Goal: Task Accomplishment & Management: Manage account settings

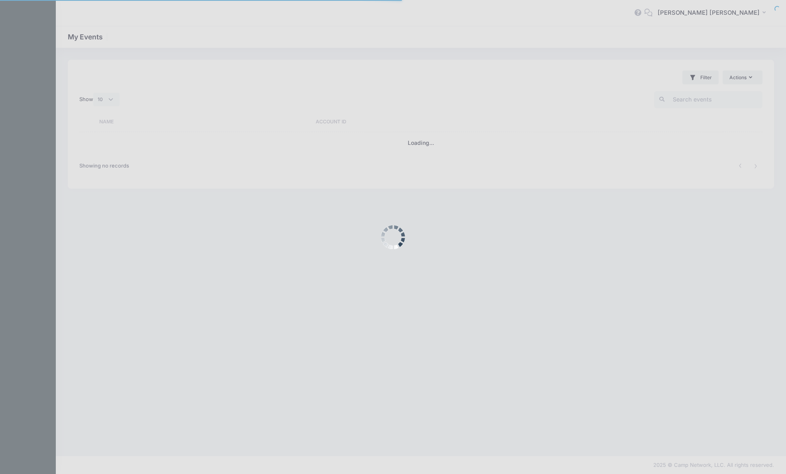
select select "10"
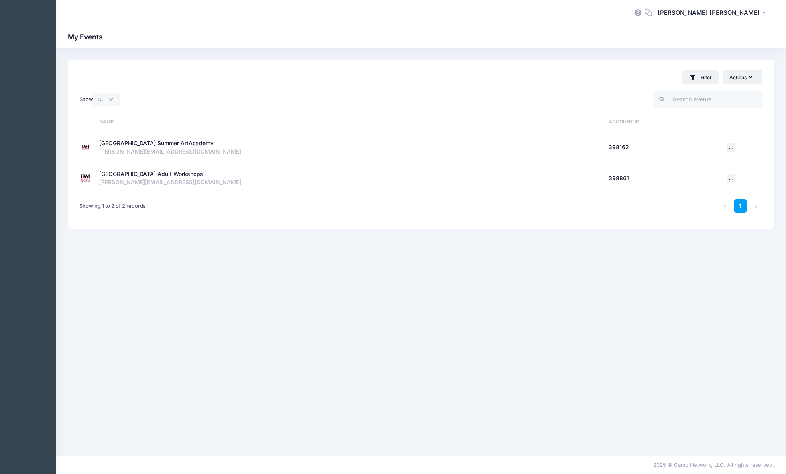
click at [159, 175] on div "[GEOGRAPHIC_DATA] Adult Workshops" at bounding box center [151, 174] width 104 height 8
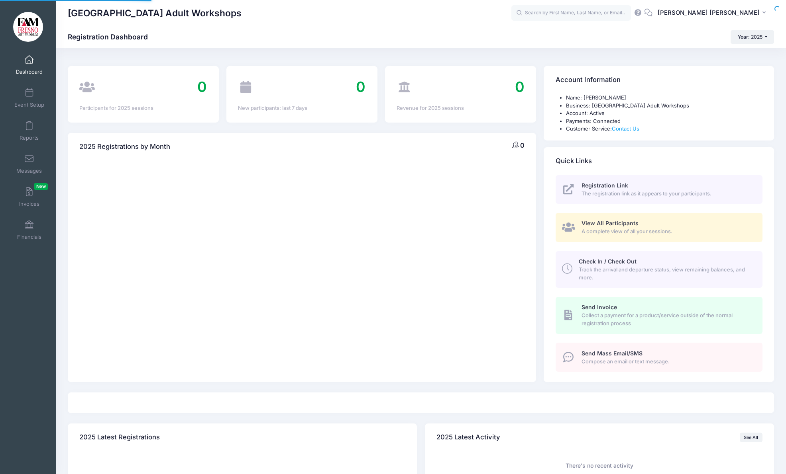
select select
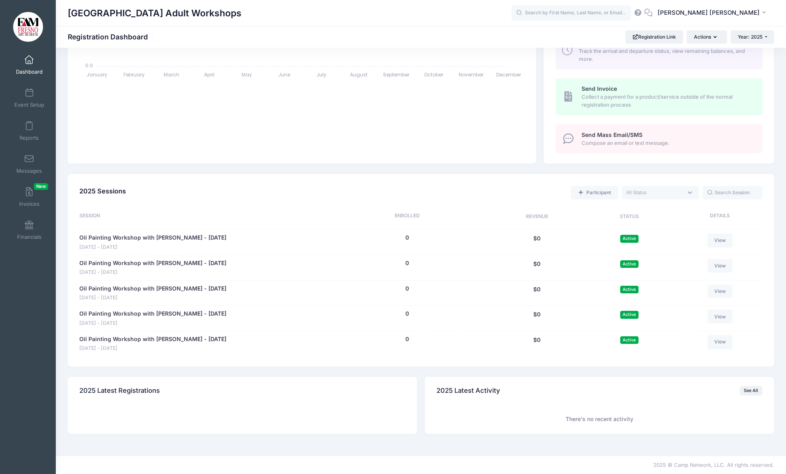
scroll to position [218, 0]
click at [653, 39] on link "Registration Link" at bounding box center [654, 37] width 58 height 14
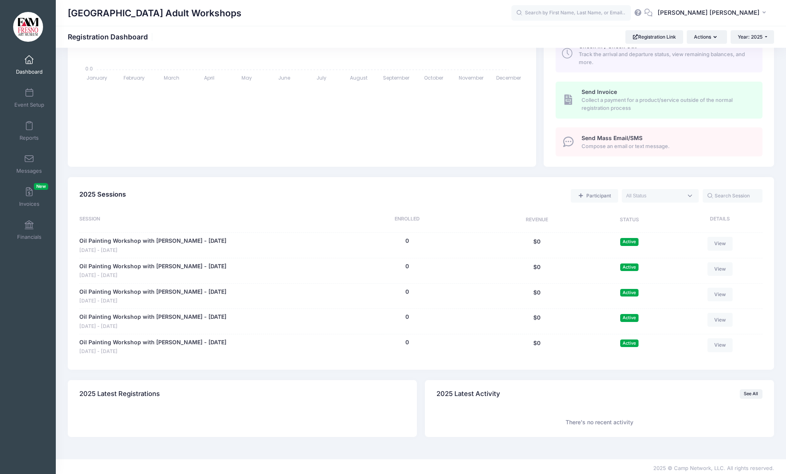
scroll to position [219, 0]
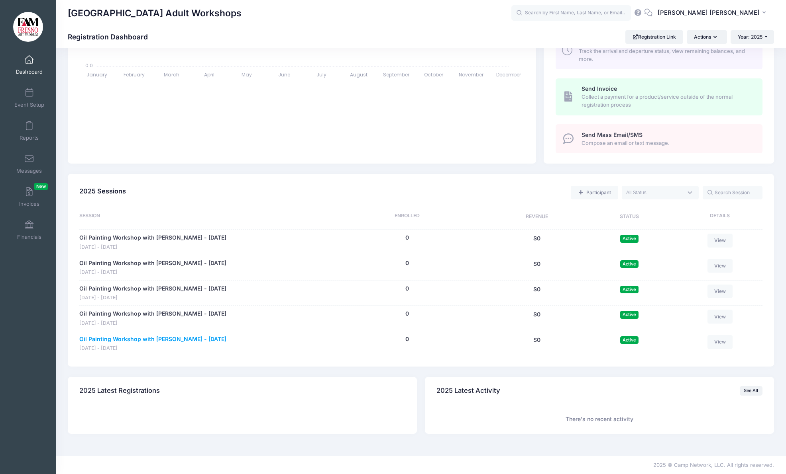
click at [184, 337] on link "Oil Painting Workshop with [PERSON_NAME] - [DATE]" at bounding box center [152, 339] width 147 height 8
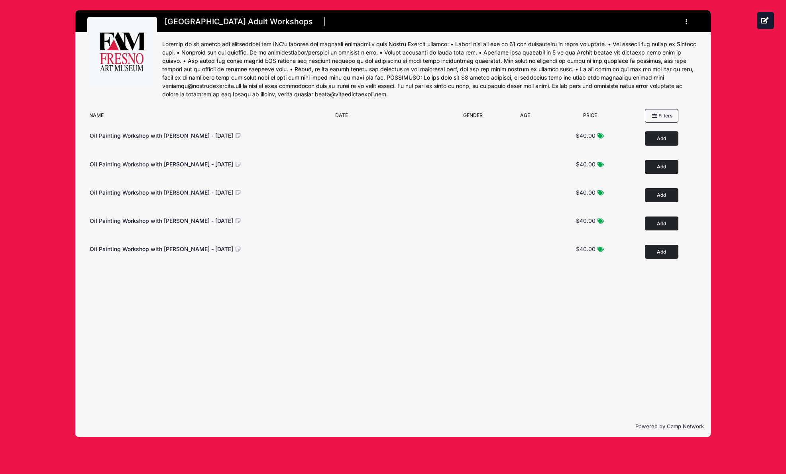
click at [687, 21] on button "button" at bounding box center [688, 22] width 22 height 14
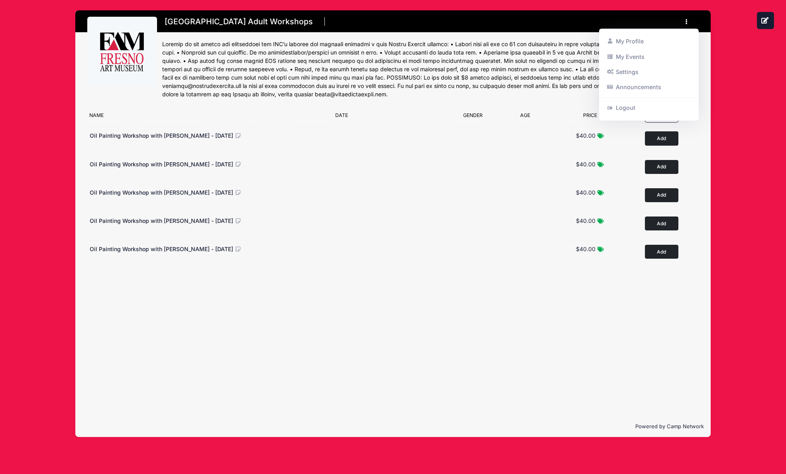
click at [687, 21] on button "button" at bounding box center [688, 22] width 22 height 14
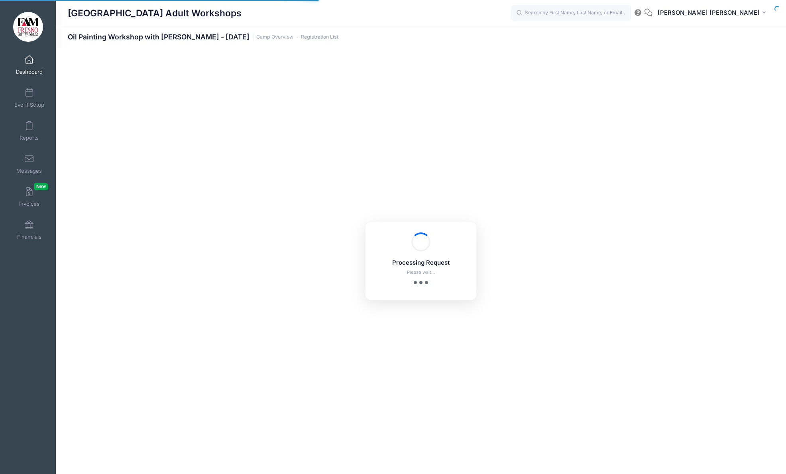
select select "10"
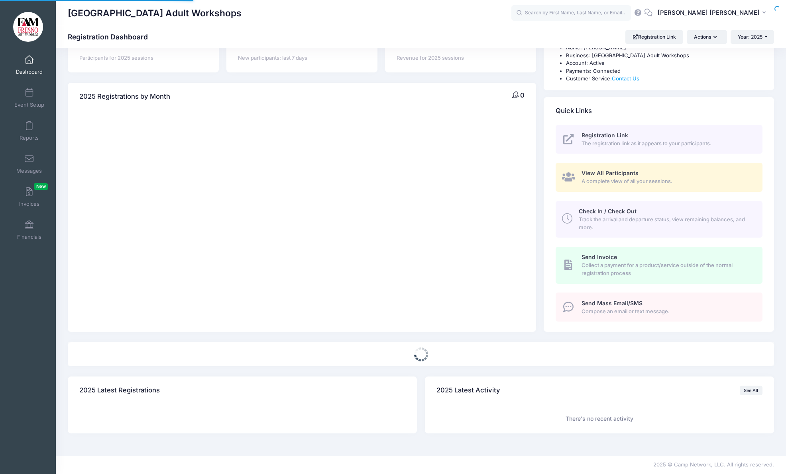
click at [29, 87] on body "Processing Request Please wait... Processing Request Please wait... Processing …" at bounding box center [393, 187] width 786 height 474
select select
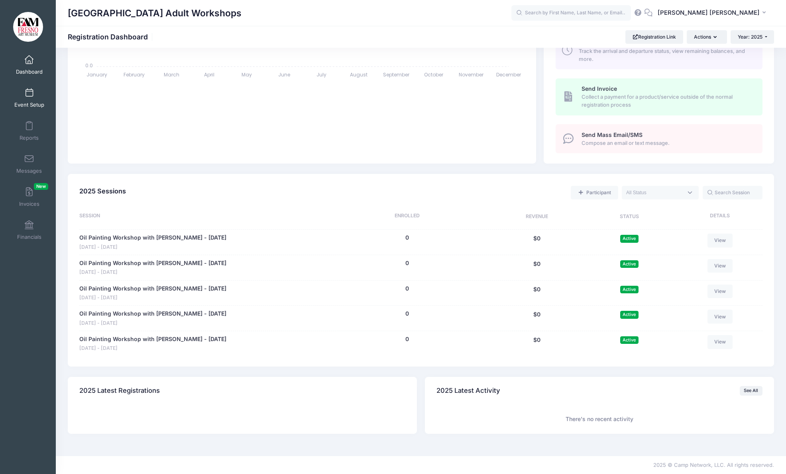
click at [29, 92] on span at bounding box center [29, 93] width 0 height 9
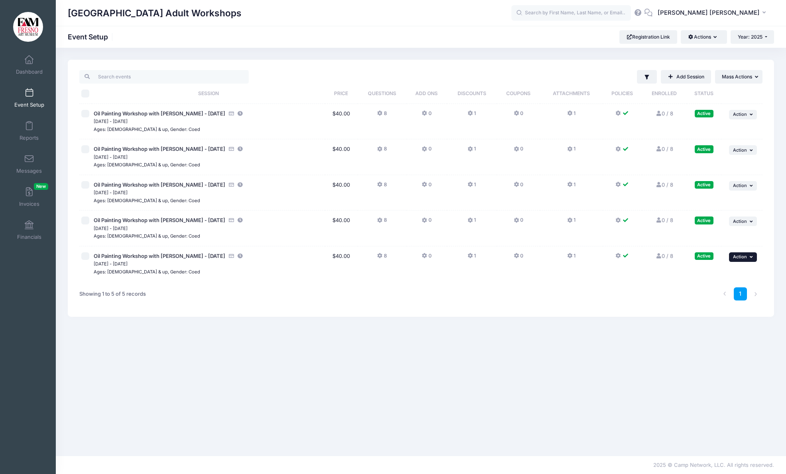
click at [749, 257] on icon "button" at bounding box center [751, 257] width 5 height 4
click at [727, 306] on link "Duplicate Session" at bounding box center [716, 305] width 72 height 15
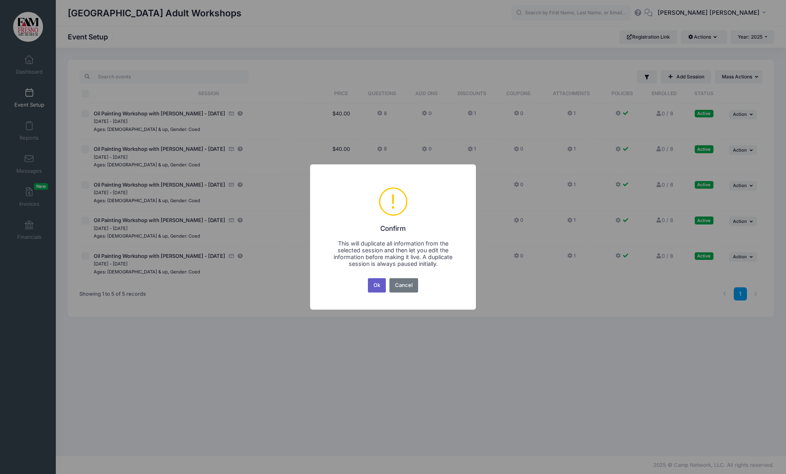
click at [379, 286] on button "Ok" at bounding box center [377, 285] width 18 height 14
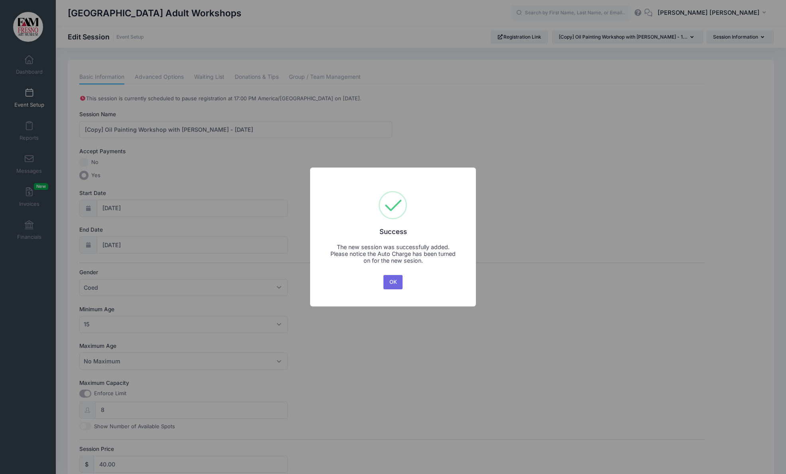
scroll to position [1, 0]
click at [237, 129] on div "× Success The new session was successfully added. Please notice the Auto Charge…" at bounding box center [393, 237] width 786 height 474
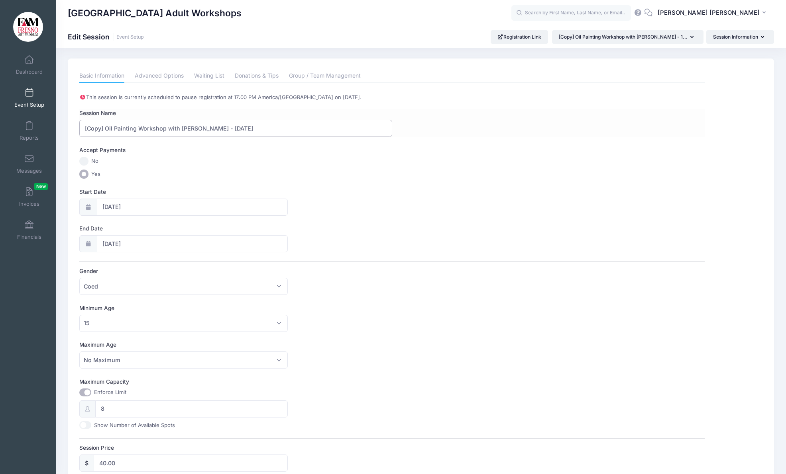
click at [237, 127] on input "[Copy] Oil Painting Workshop with Mariah Calvert - 10/4/25" at bounding box center [235, 128] width 313 height 17
type input "[Copy] Oil Painting Workshop with Mariah Calvert - 10/18/25"
click at [117, 206] on input "10/04/2025" at bounding box center [192, 207] width 191 height 17
click at [195, 286] on span "18" at bounding box center [195, 287] width 14 height 14
type input "10/18/2025"
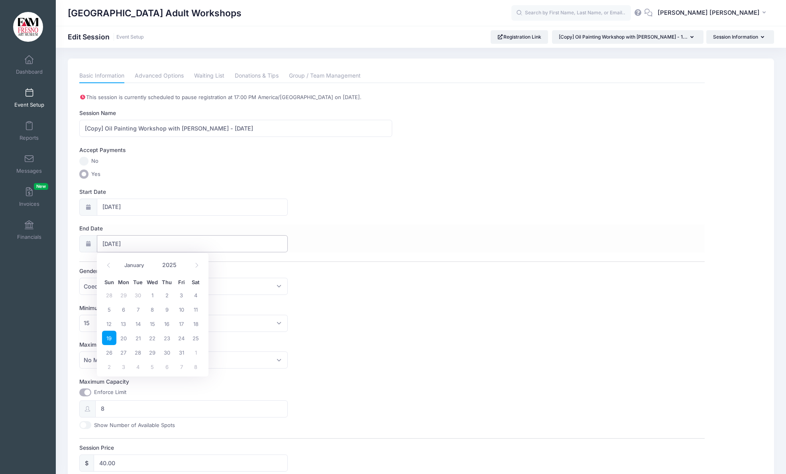
click at [123, 243] on input "10/19/2025" at bounding box center [192, 243] width 191 height 17
click at [195, 325] on span "18" at bounding box center [195, 324] width 14 height 14
type input "[DATE]"
drag, startPoint x: 106, startPoint y: 130, endPoint x: 83, endPoint y: 129, distance: 22.7
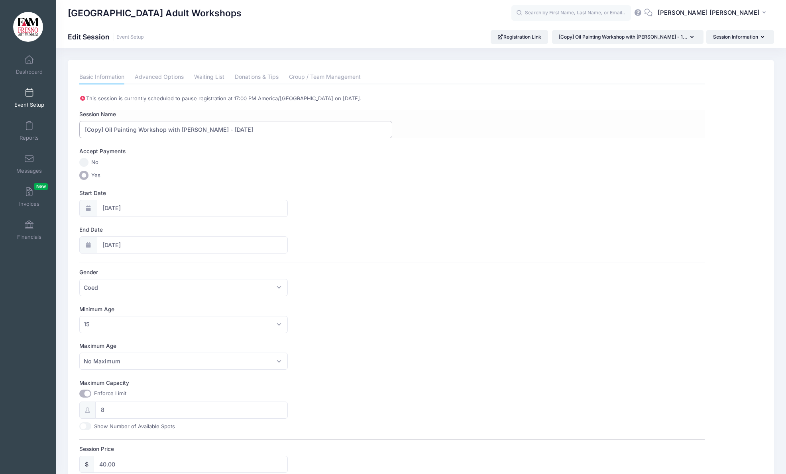
click at [83, 129] on input "[Copy] Oil Painting Workshop with [PERSON_NAME] - [DATE]" at bounding box center [235, 129] width 313 height 17
type input "Oil Painting Workshop with [PERSON_NAME] - [DATE]"
click at [174, 77] on link "Advanced Options" at bounding box center [159, 77] width 49 height 14
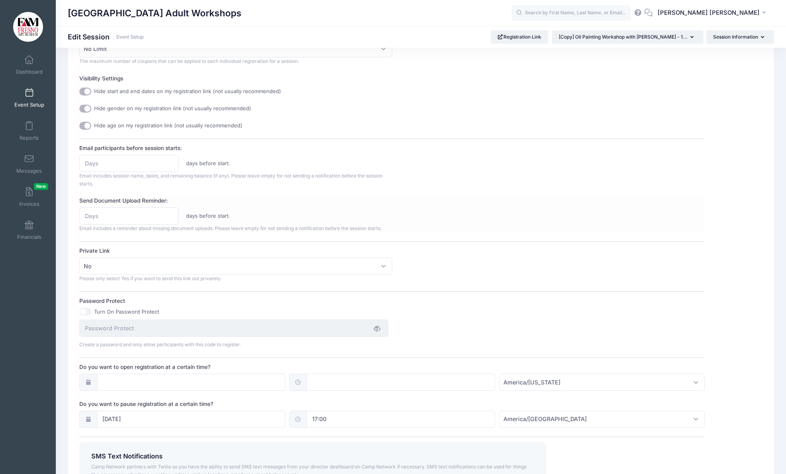
scroll to position [283, 0]
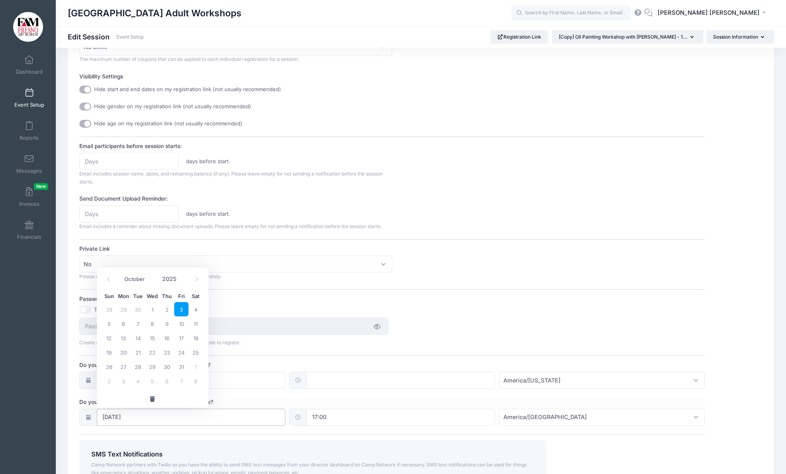
click at [128, 417] on input "10/03/2025" at bounding box center [191, 417] width 188 height 17
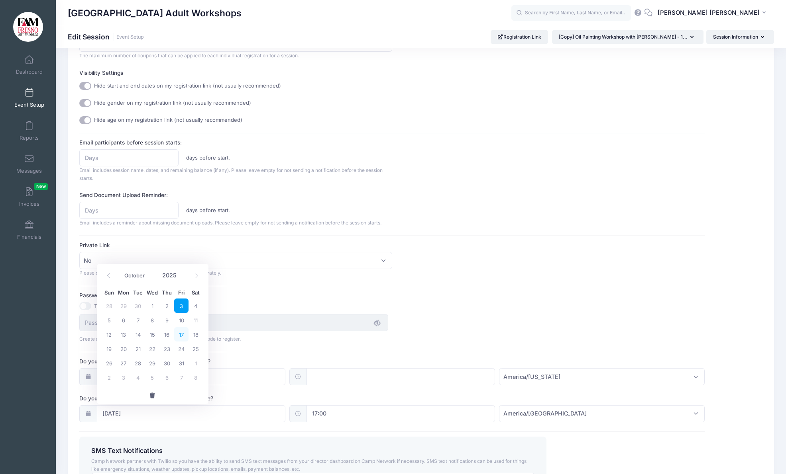
scroll to position [288, 0]
click at [184, 335] on span "17" at bounding box center [181, 333] width 14 height 14
type input "10/17/2025"
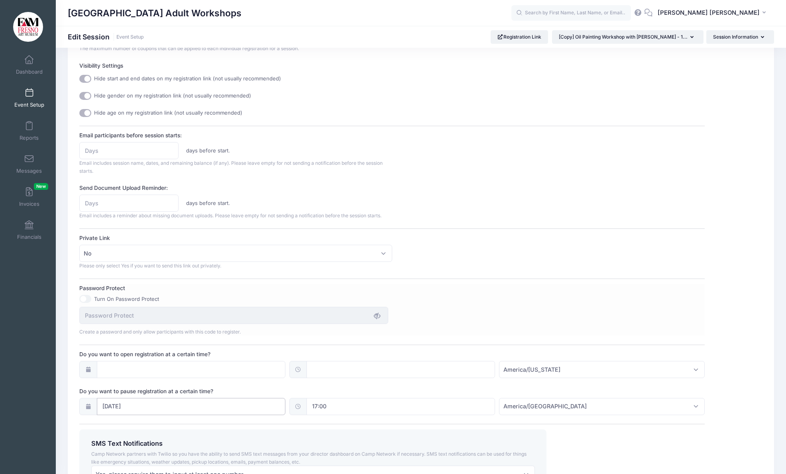
scroll to position [375, 0]
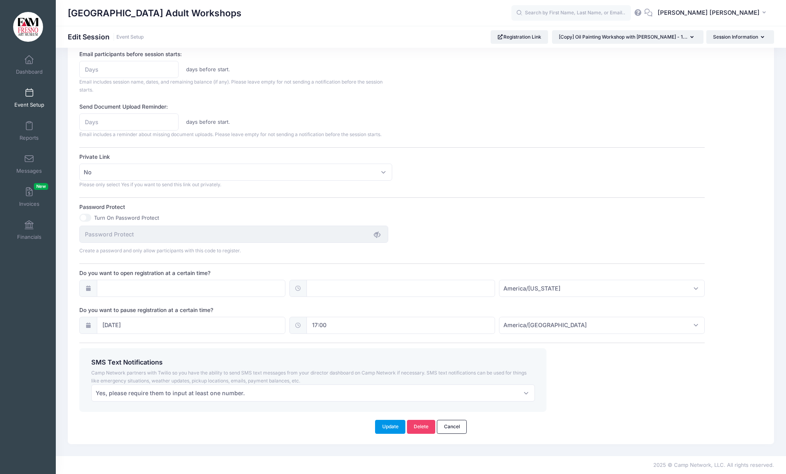
click at [398, 428] on button "Update" at bounding box center [390, 427] width 30 height 14
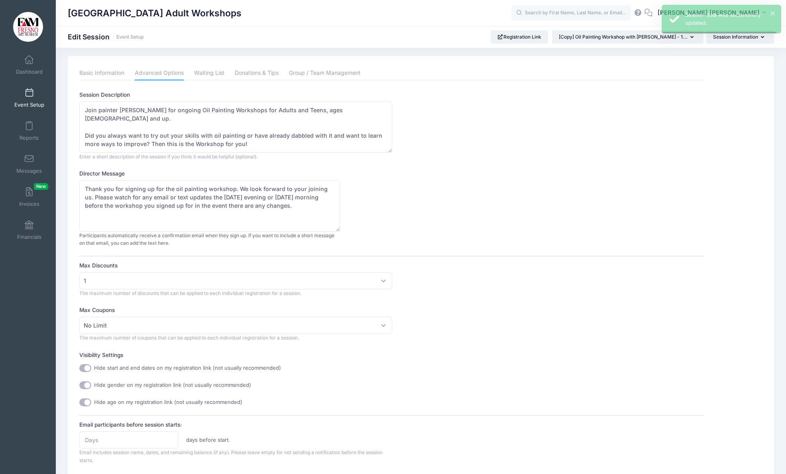
scroll to position [0, 0]
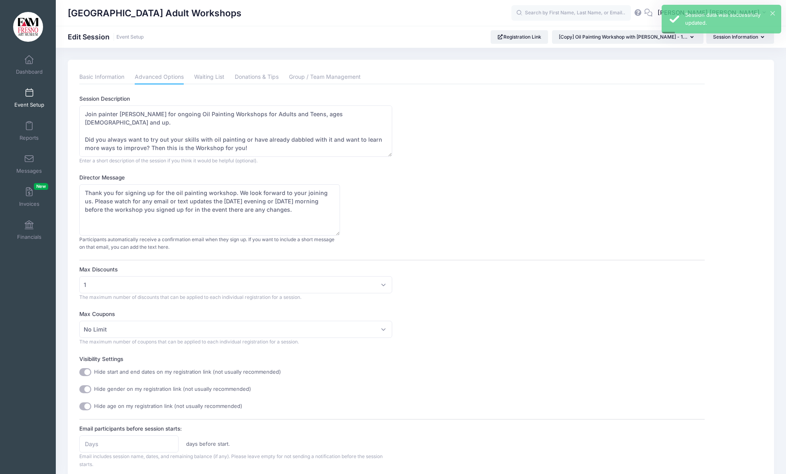
click at [29, 91] on span at bounding box center [29, 93] width 0 height 9
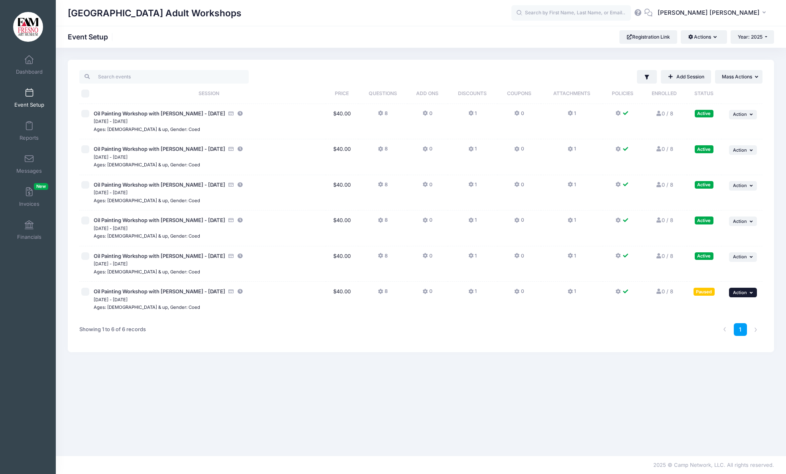
click at [748, 291] on button "... Action" at bounding box center [743, 293] width 28 height 10
click at [721, 309] on link "Resume Session" at bounding box center [716, 310] width 72 height 15
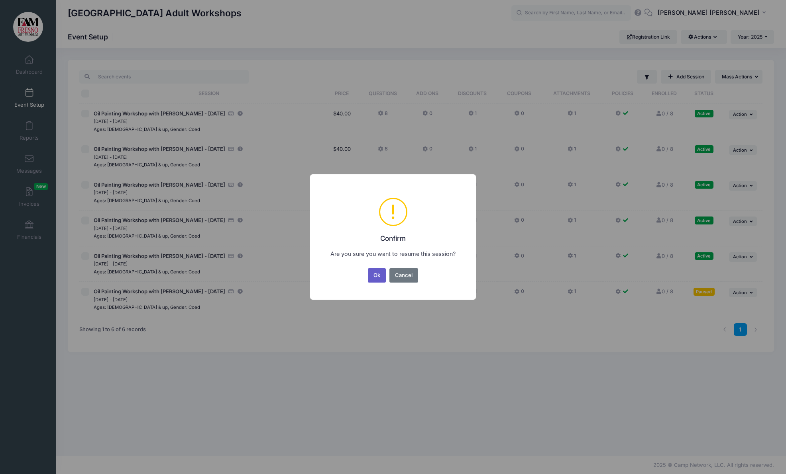
click at [376, 273] on button "Ok" at bounding box center [377, 275] width 18 height 14
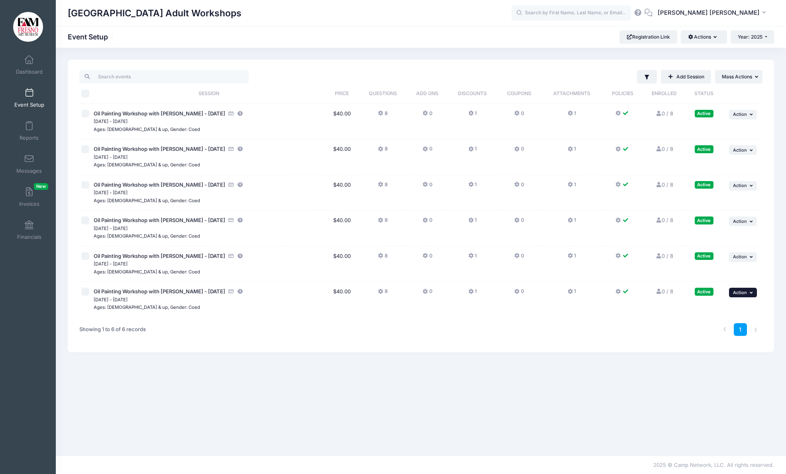
click at [750, 294] on icon "button" at bounding box center [751, 293] width 5 height 4
click at [721, 342] on link "Duplicate Session" at bounding box center [716, 340] width 72 height 15
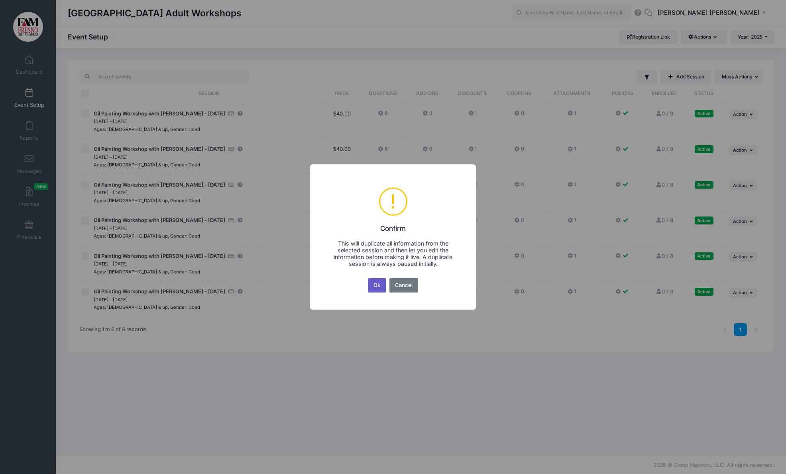
click at [376, 286] on button "Ok" at bounding box center [377, 285] width 18 height 14
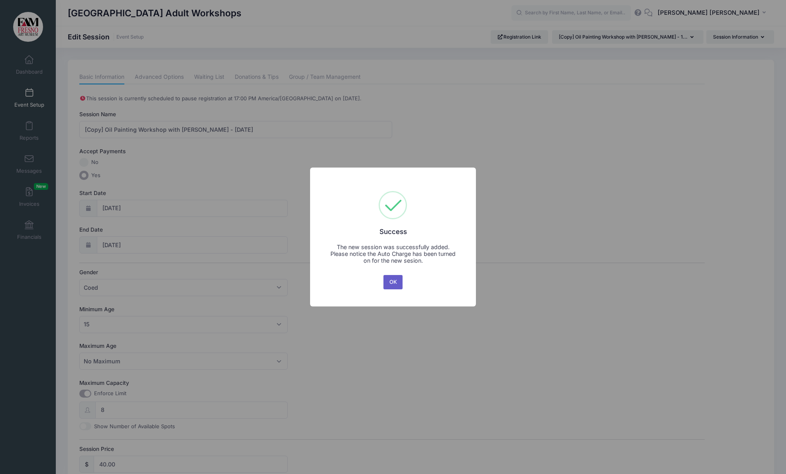
click at [388, 282] on button "OK" at bounding box center [392, 282] width 19 height 14
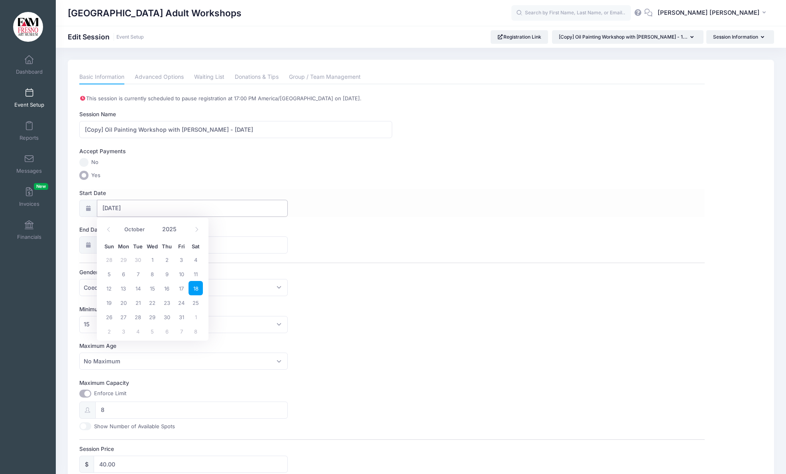
click at [115, 210] on input "10/18/2025" at bounding box center [192, 208] width 191 height 17
click at [198, 304] on span "25" at bounding box center [195, 303] width 14 height 14
type input "10/25/2025"
click at [119, 245] on input "10/26/2025" at bounding box center [192, 245] width 191 height 17
click at [196, 339] on span "25" at bounding box center [195, 339] width 14 height 14
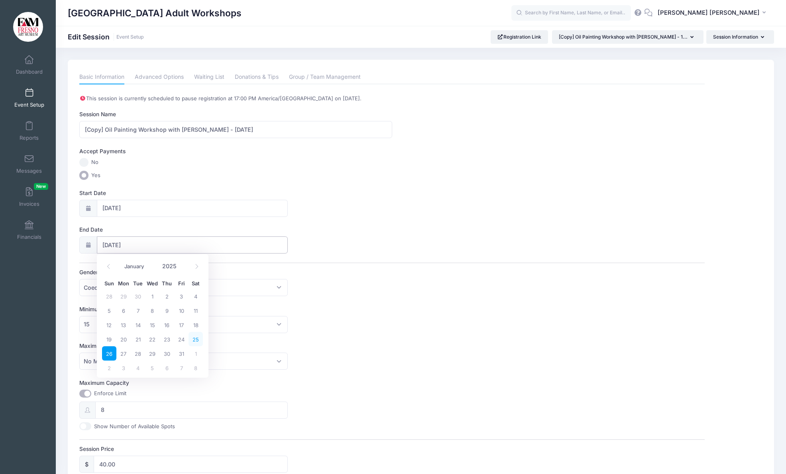
type input "10/25/2025"
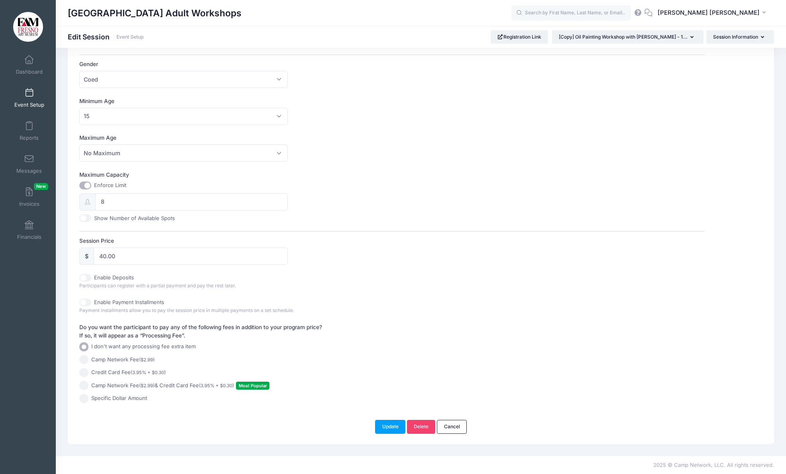
scroll to position [203, 0]
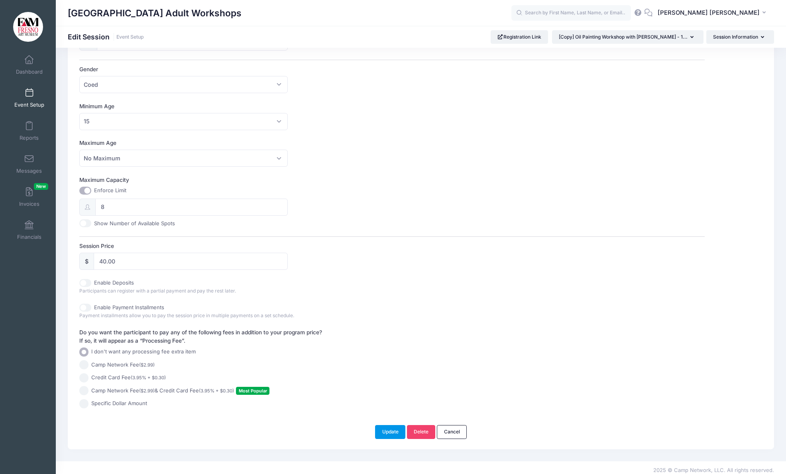
click at [395, 434] on button "Update" at bounding box center [390, 432] width 30 height 14
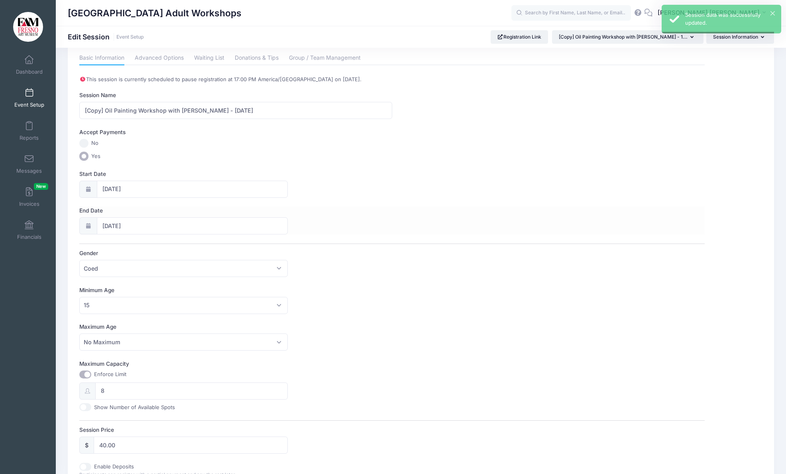
scroll to position [0, 0]
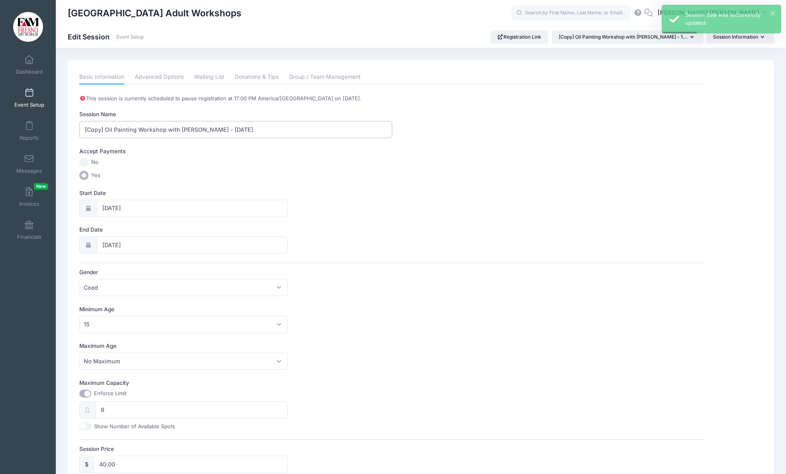
drag, startPoint x: 105, startPoint y: 129, endPoint x: 72, endPoint y: 127, distance: 33.1
click at [72, 127] on div "Please update the information for this particular session. Basic Information Ad…" at bounding box center [421, 356] width 706 height 593
click at [218, 129] on input "Oil Painting Workshop with [PERSON_NAME] - [DATE]" at bounding box center [235, 129] width 313 height 17
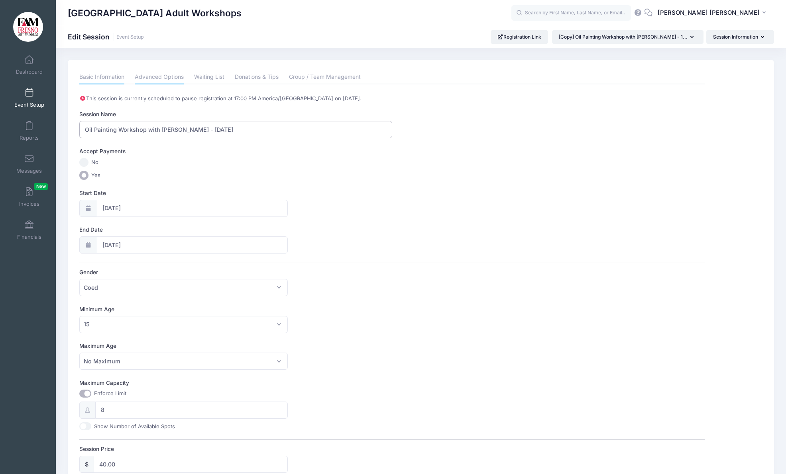
type input "Oil Painting Workshop with [PERSON_NAME] - [DATE]"
click at [151, 73] on link "Advanced Options" at bounding box center [159, 77] width 49 height 14
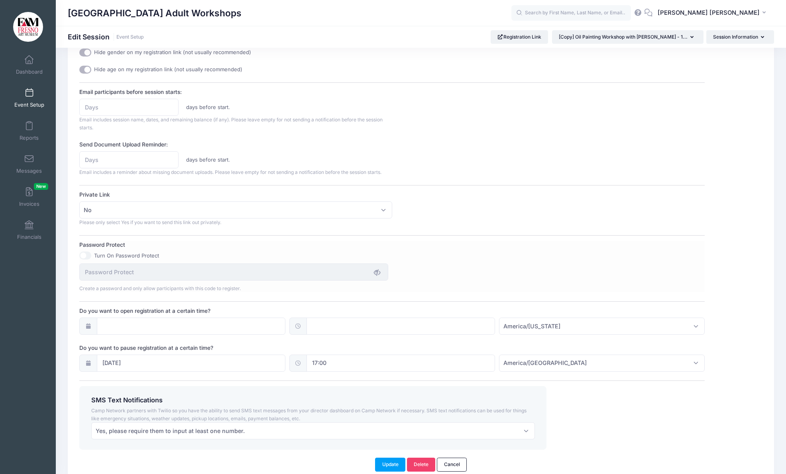
scroll to position [346, 0]
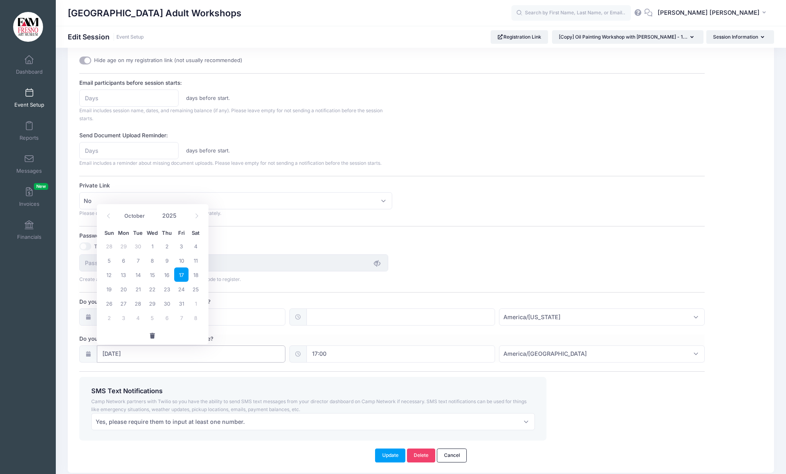
click at [113, 353] on input "10/17/2025" at bounding box center [191, 354] width 188 height 17
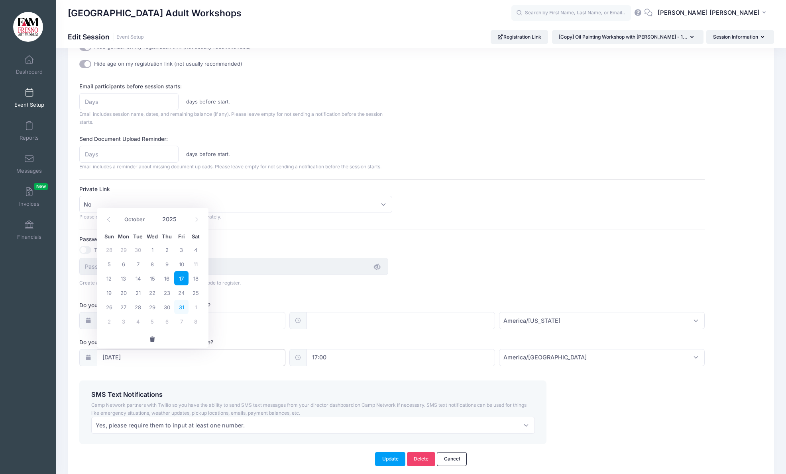
scroll to position [347, 0]
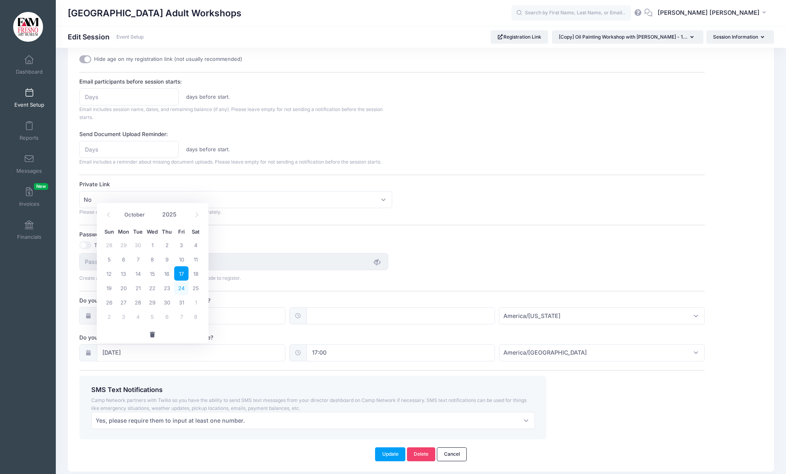
click at [183, 286] on span "24" at bounding box center [181, 288] width 14 height 14
type input "10/24/2025"
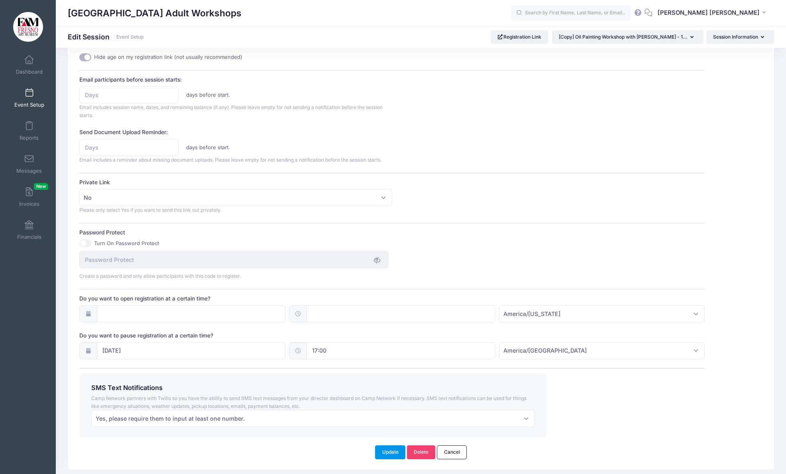
click at [388, 455] on button "Update" at bounding box center [390, 453] width 30 height 14
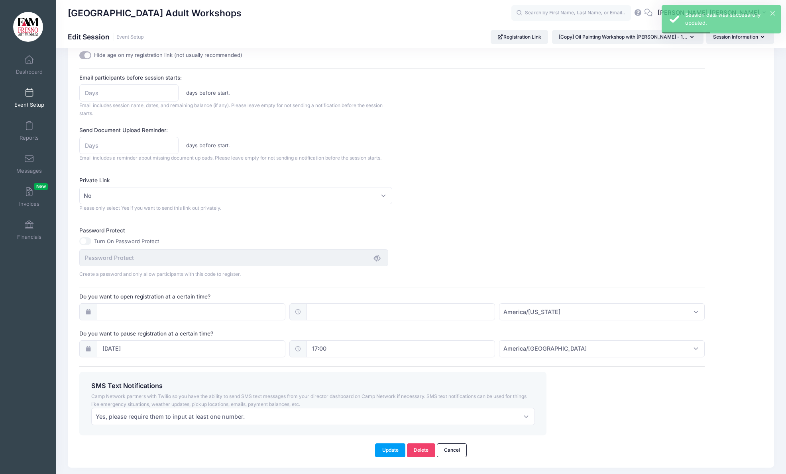
scroll to position [375, 0]
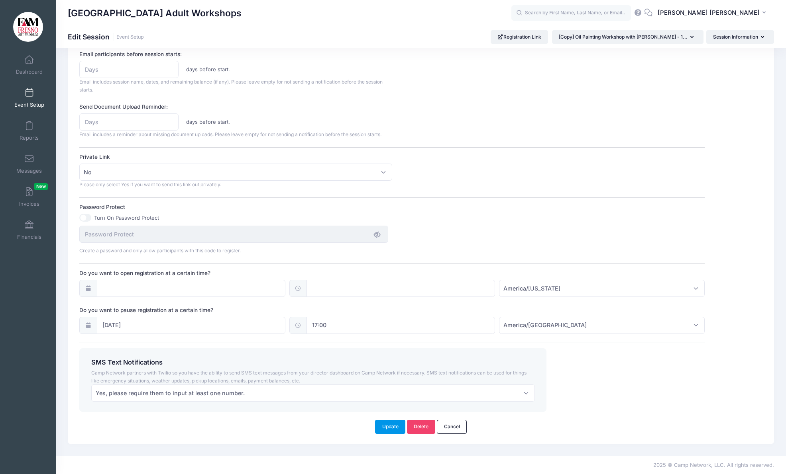
click at [386, 428] on button "Update" at bounding box center [390, 427] width 30 height 14
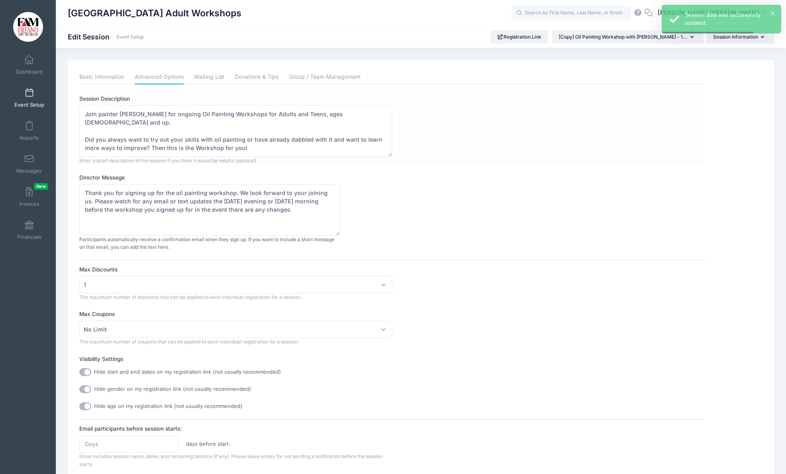
scroll to position [0, 0]
click at [29, 97] on span at bounding box center [29, 93] width 0 height 9
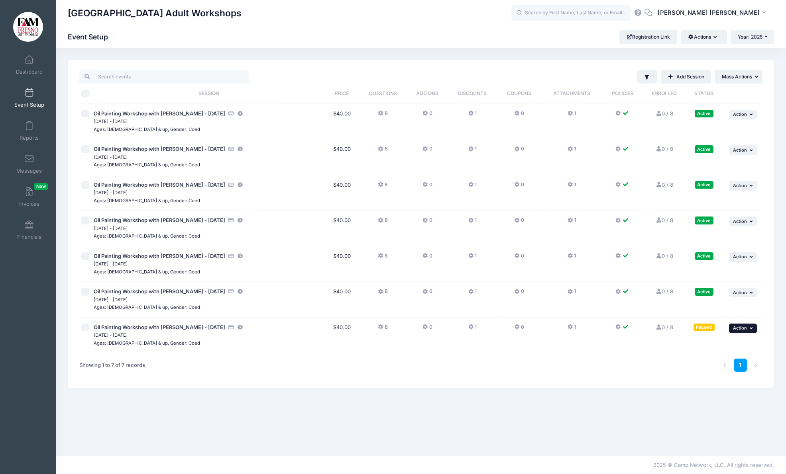
click at [751, 329] on icon "button" at bounding box center [751, 328] width 5 height 4
click at [708, 345] on link "Resume Session" at bounding box center [716, 346] width 72 height 15
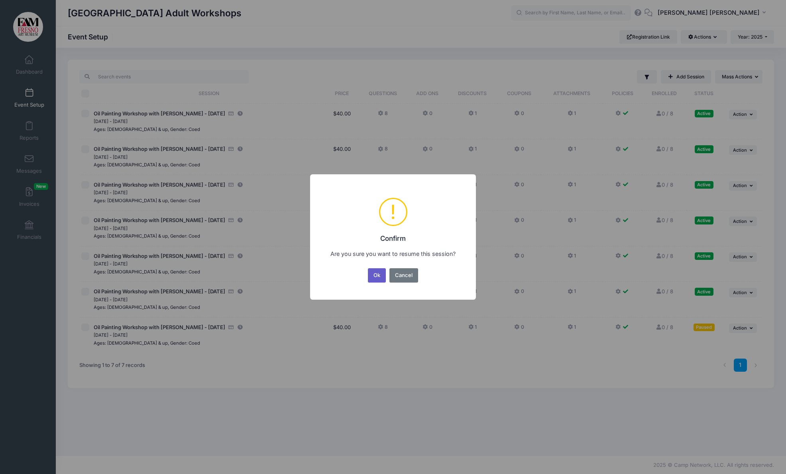
click at [380, 278] on button "Ok" at bounding box center [377, 275] width 18 height 14
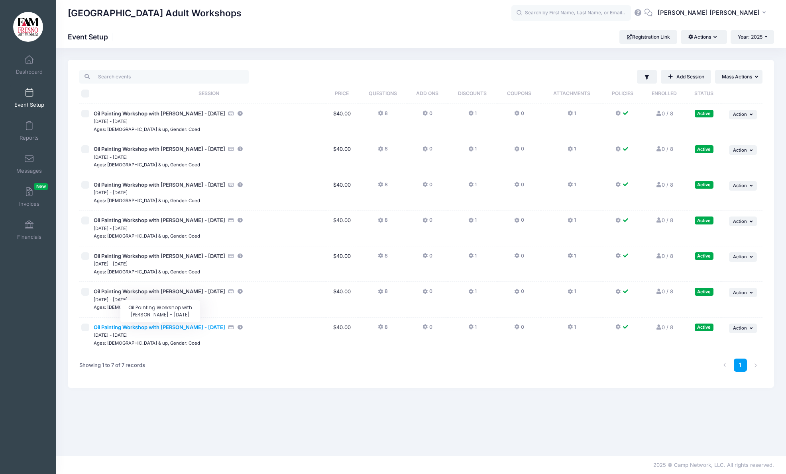
click at [190, 326] on span "Oil Painting Workshop with [PERSON_NAME] - [DATE]" at bounding box center [159, 327] width 131 height 6
click at [750, 328] on icon "button" at bounding box center [751, 328] width 5 height 4
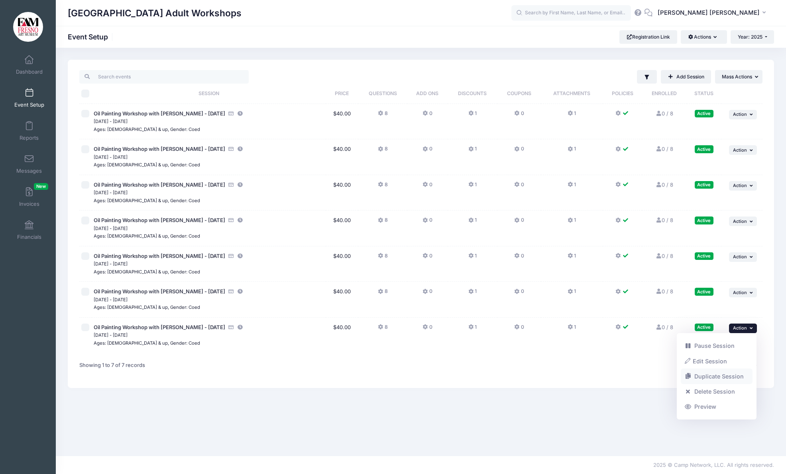
click at [719, 377] on link "Duplicate Session" at bounding box center [716, 376] width 72 height 15
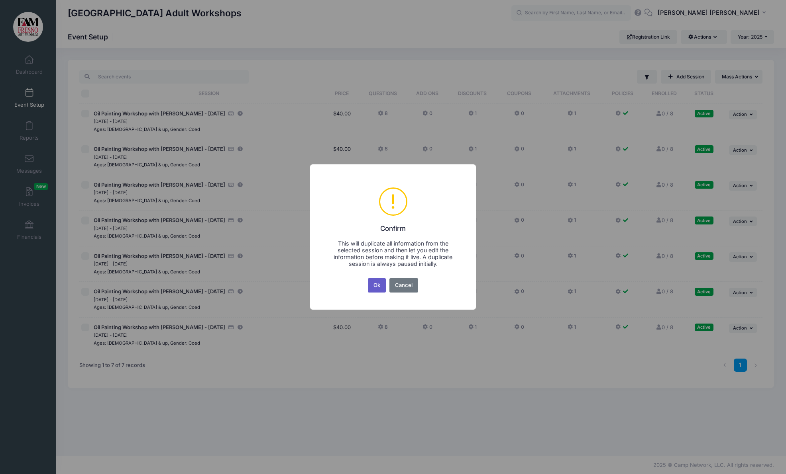
click at [377, 286] on button "Ok" at bounding box center [377, 285] width 18 height 14
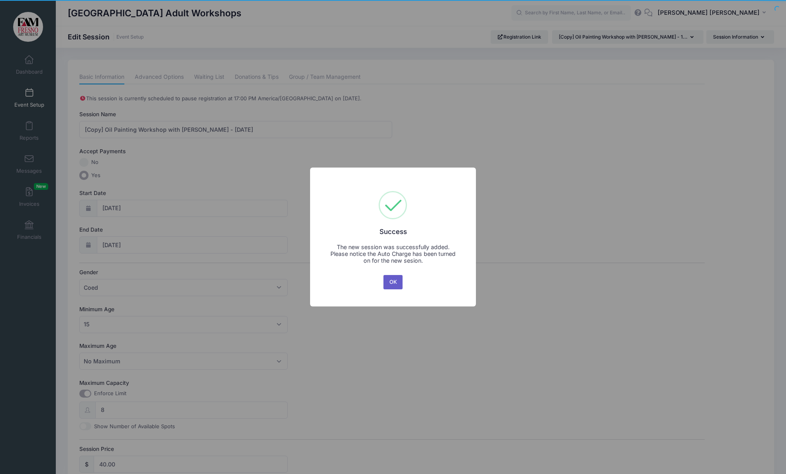
click at [388, 282] on button "OK" at bounding box center [392, 282] width 19 height 14
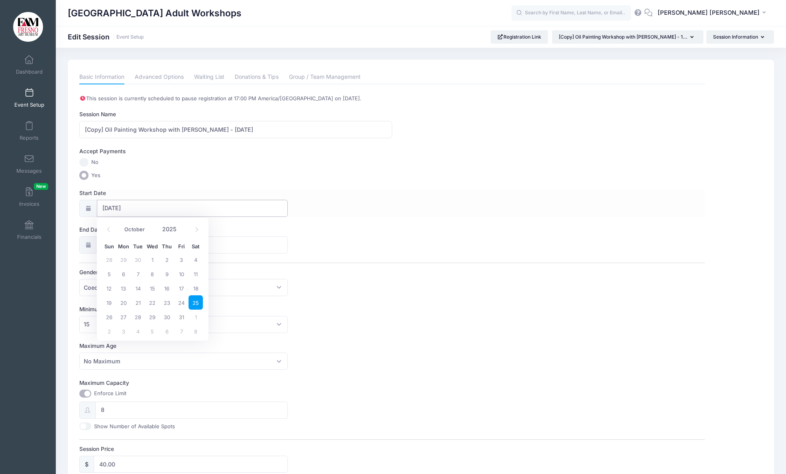
click at [115, 211] on input "10/25/2025" at bounding box center [192, 208] width 191 height 17
click at [194, 230] on icon at bounding box center [196, 229] width 5 height 5
select select "10"
click at [195, 275] on span "8" at bounding box center [195, 274] width 14 height 14
type input "11/08/2025"
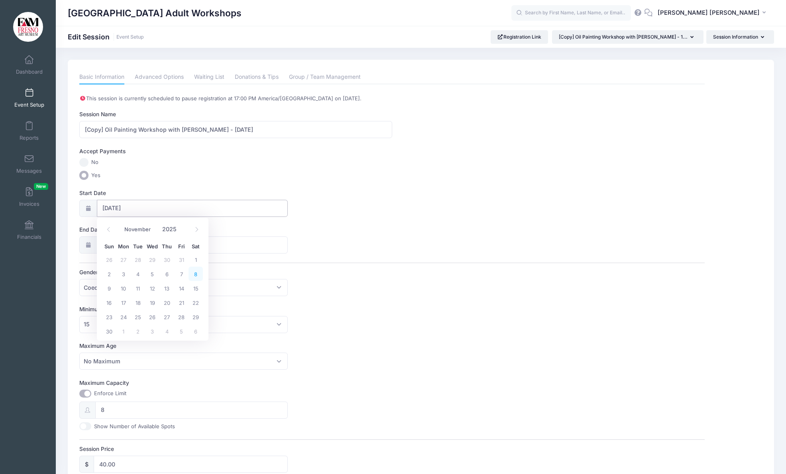
type input "11/09/2025"
select select "10"
click at [173, 246] on input "11/09/2025" at bounding box center [192, 245] width 191 height 17
click at [194, 311] on span "8" at bounding box center [195, 311] width 14 height 14
type input "11/08/2025"
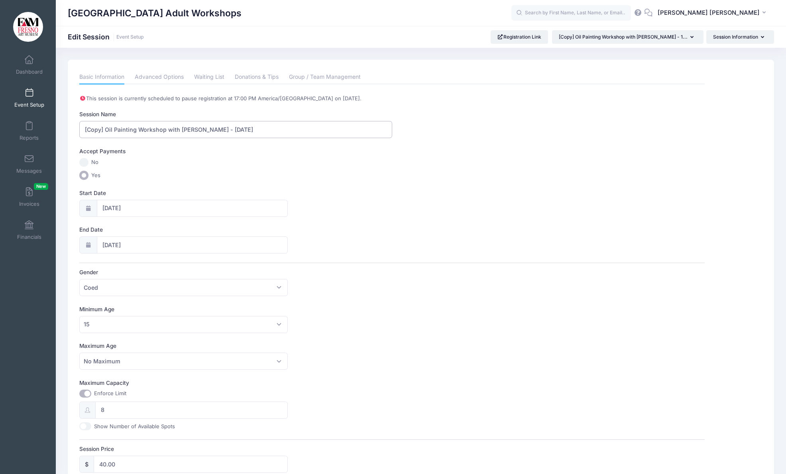
drag, startPoint x: 105, startPoint y: 129, endPoint x: 60, endPoint y: 124, distance: 44.8
click at [60, 124] on div "Please update the information for this particular session. Basic Information Ad…" at bounding box center [421, 356] width 730 height 593
drag, startPoint x: 219, startPoint y: 130, endPoint x: 210, endPoint y: 135, distance: 11.1
click at [208, 130] on input "Oil Painting Workshop with [PERSON_NAME] - [DATE]" at bounding box center [235, 129] width 313 height 17
type input "Oil Painting Workshop with [PERSON_NAME] - [DATE]"
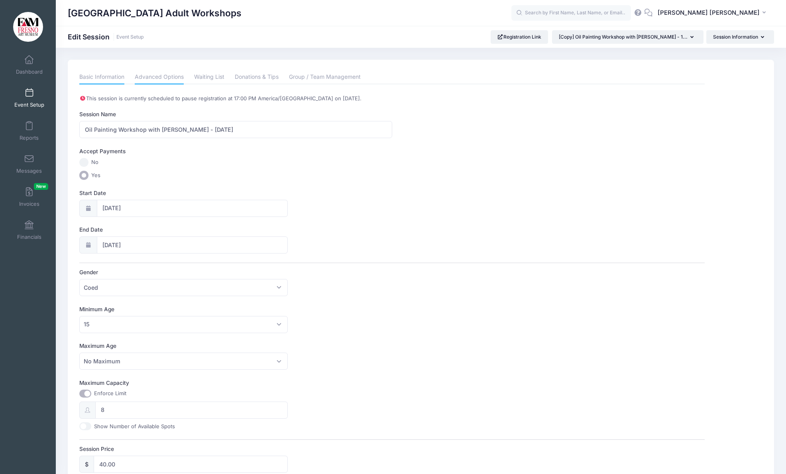
click at [161, 78] on link "Advanced Options" at bounding box center [159, 77] width 49 height 14
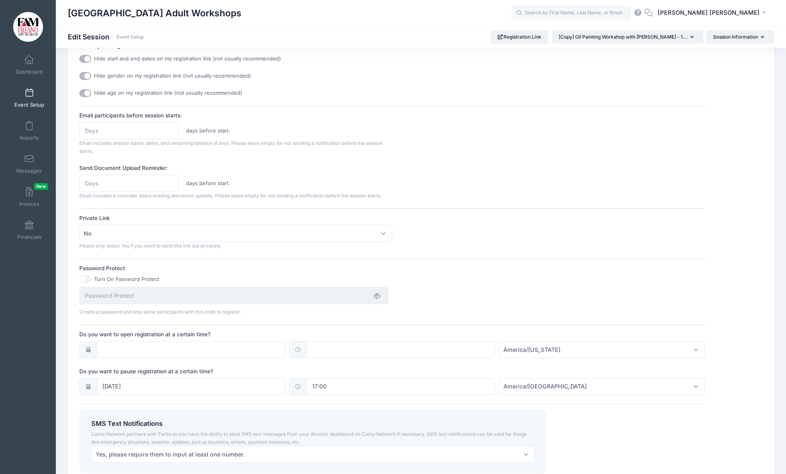
scroll to position [314, 0]
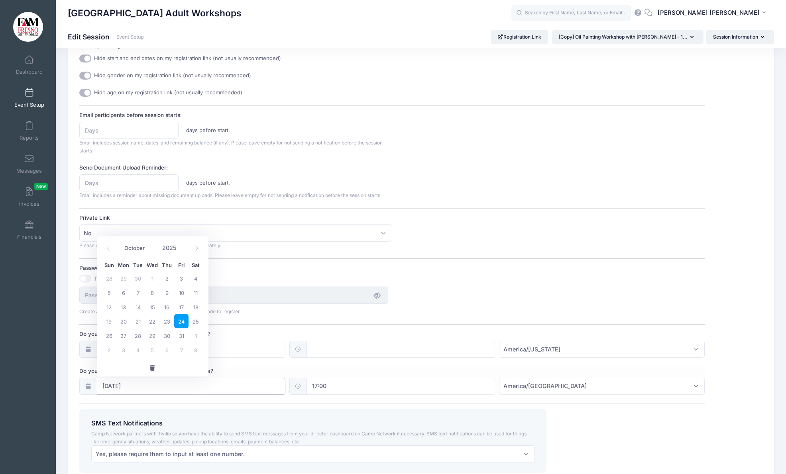
click at [276, 388] on input "10/24/2025" at bounding box center [191, 386] width 188 height 17
click at [196, 250] on icon at bounding box center [196, 251] width 5 height 5
select select "10"
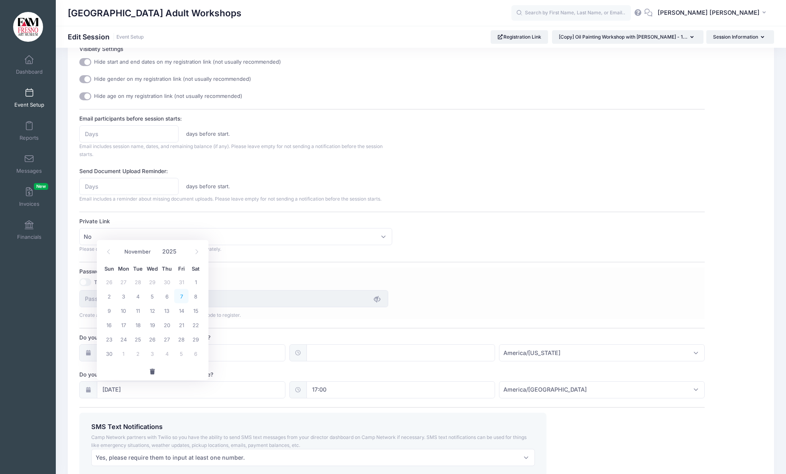
click at [181, 294] on span "7" at bounding box center [181, 296] width 14 height 14
type input "11/07/2025"
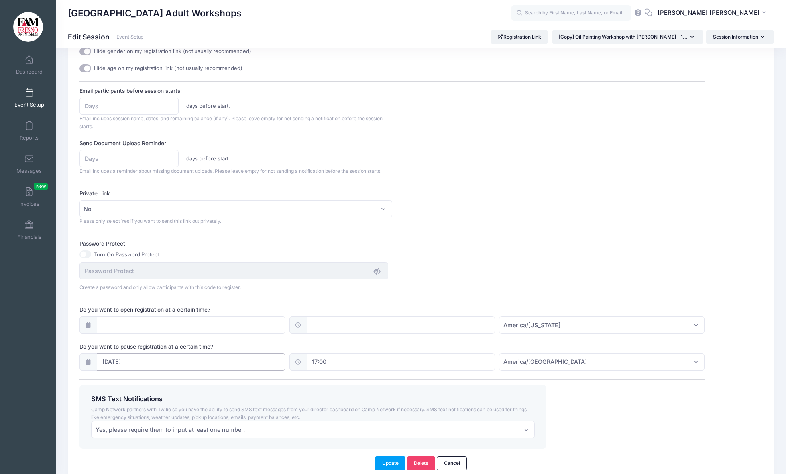
scroll to position [375, 0]
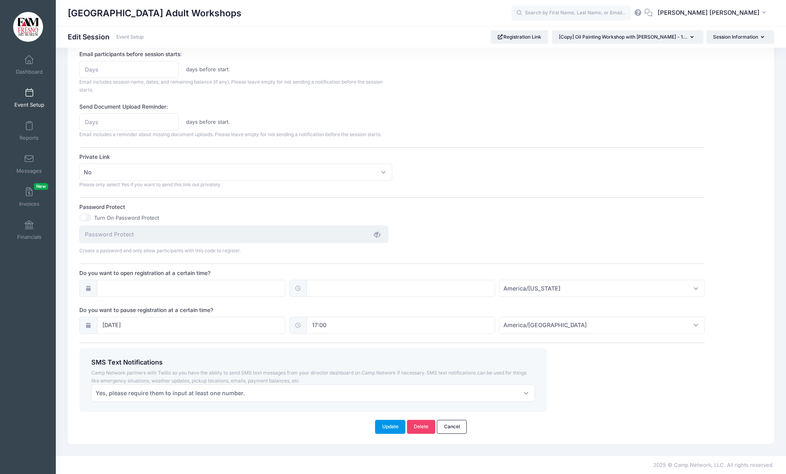
click at [392, 428] on button "Update" at bounding box center [390, 427] width 30 height 14
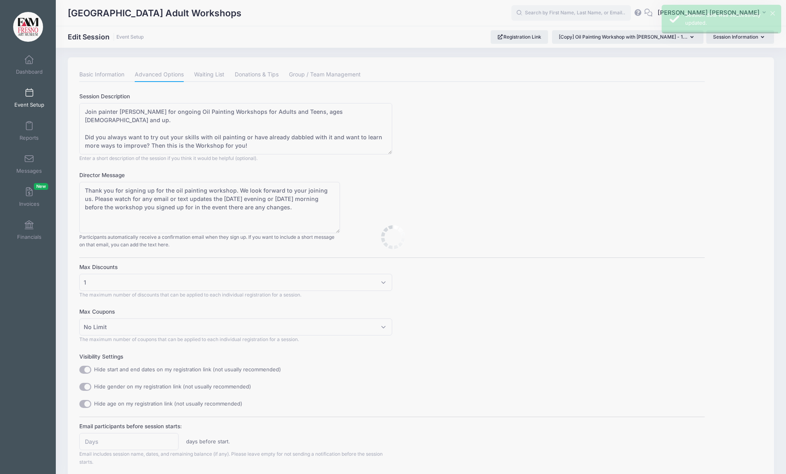
scroll to position [0, 0]
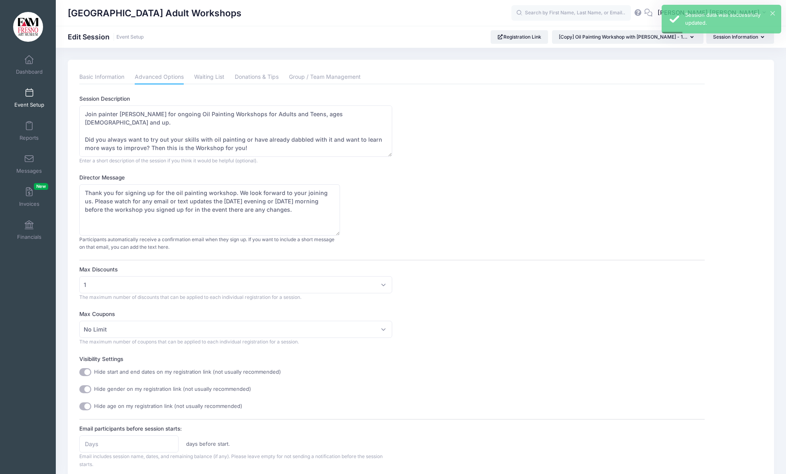
click at [29, 93] on span at bounding box center [29, 93] width 0 height 9
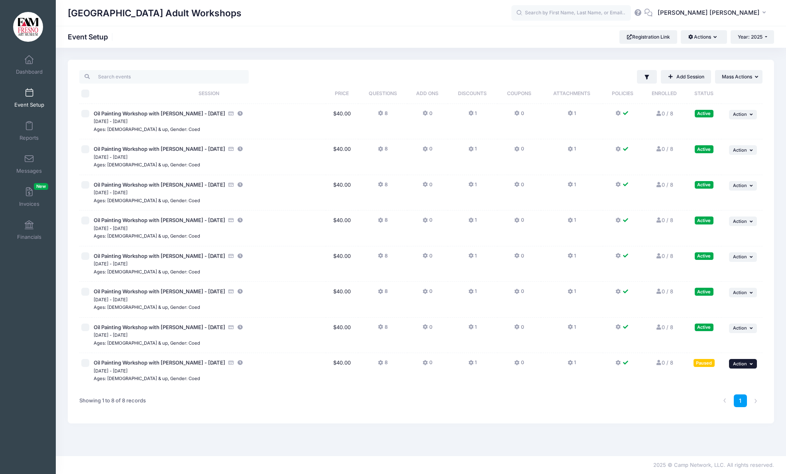
click at [748, 364] on button "... Action" at bounding box center [743, 364] width 28 height 10
click at [722, 383] on link "Resume Session" at bounding box center [716, 381] width 72 height 15
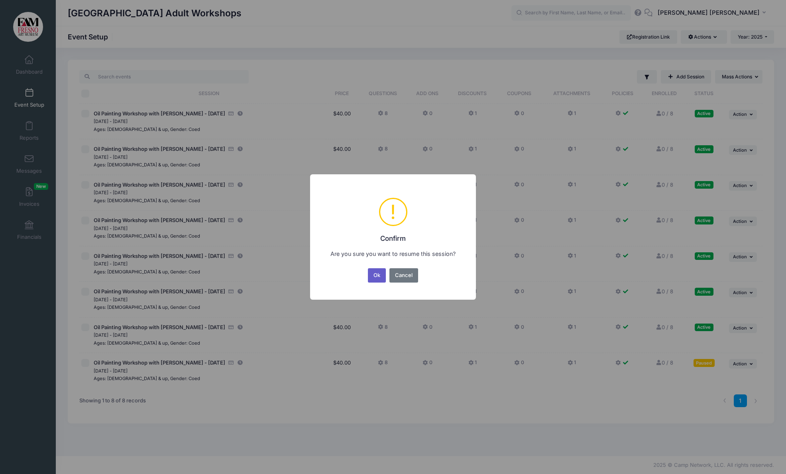
click at [376, 274] on button "Ok" at bounding box center [377, 275] width 18 height 14
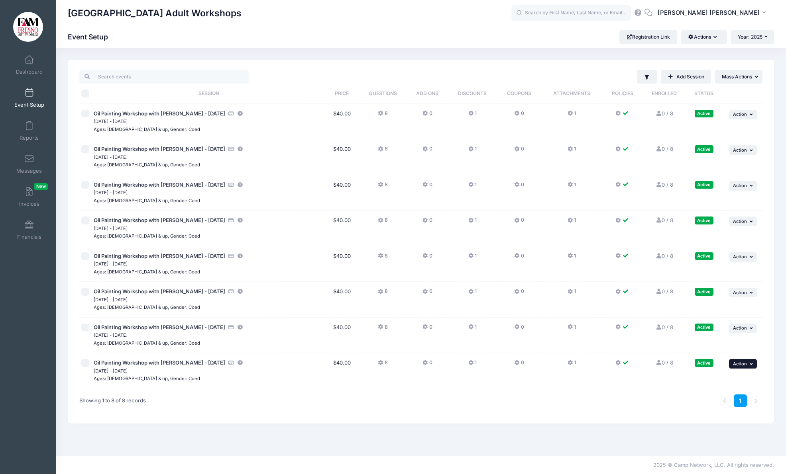
click at [750, 363] on icon "button" at bounding box center [751, 364] width 5 height 4
click at [717, 412] on link "Duplicate Session" at bounding box center [716, 412] width 72 height 15
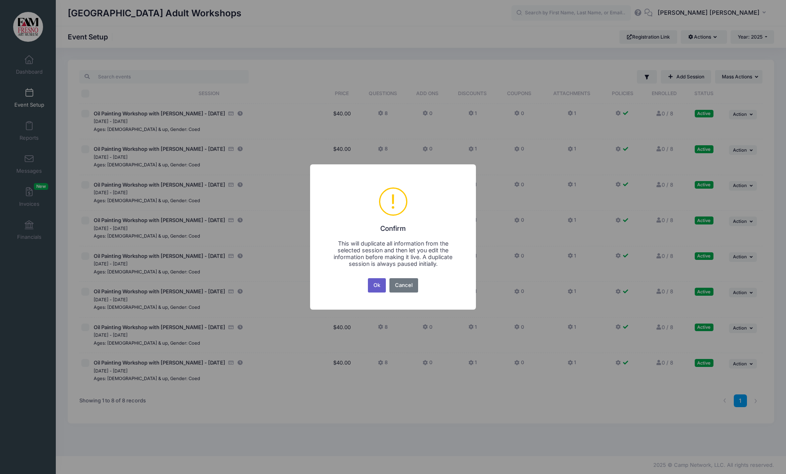
click at [376, 285] on button "Ok" at bounding box center [377, 285] width 18 height 14
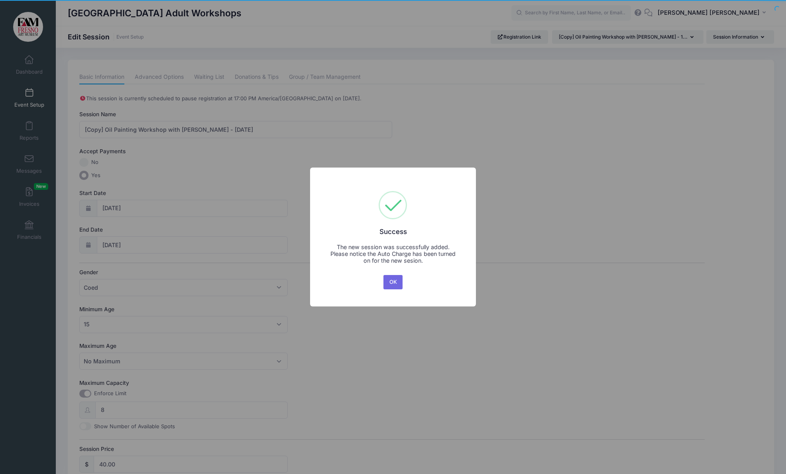
click at [396, 280] on button "OK" at bounding box center [392, 282] width 19 height 14
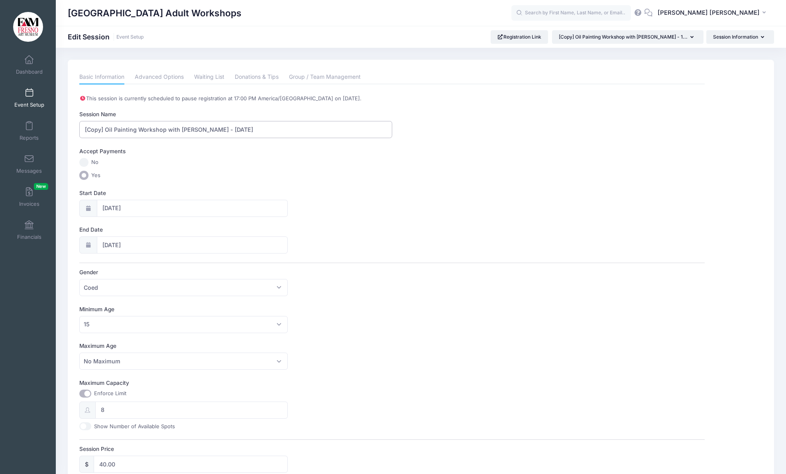
drag, startPoint x: 105, startPoint y: 130, endPoint x: 73, endPoint y: 127, distance: 32.0
click at [73, 127] on div "Please update the information for this particular session. Basic Information Ad…" at bounding box center [421, 356] width 706 height 593
drag, startPoint x: 218, startPoint y: 129, endPoint x: 223, endPoint y: 143, distance: 14.5
click at [218, 130] on input "Oil Painting Workshop with [PERSON_NAME] - [DATE]" at bounding box center [235, 129] width 313 height 17
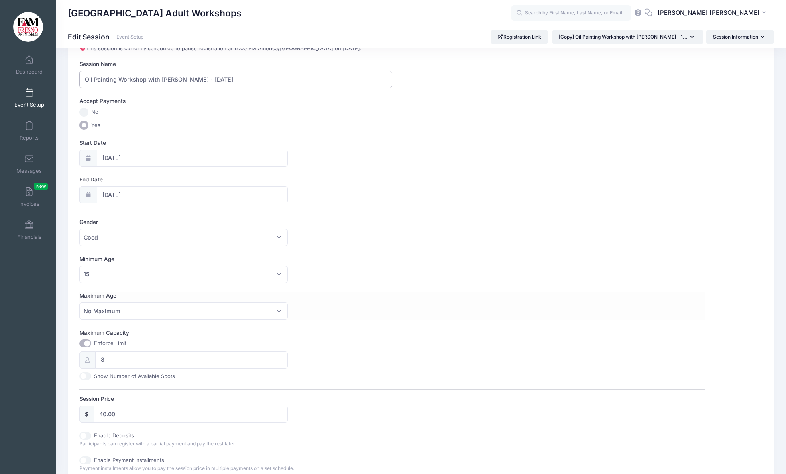
scroll to position [53, 0]
type input "Oil Painting Workshop with [PERSON_NAME] - [DATE]"
click at [114, 154] on input "11/08/2025" at bounding box center [192, 155] width 191 height 17
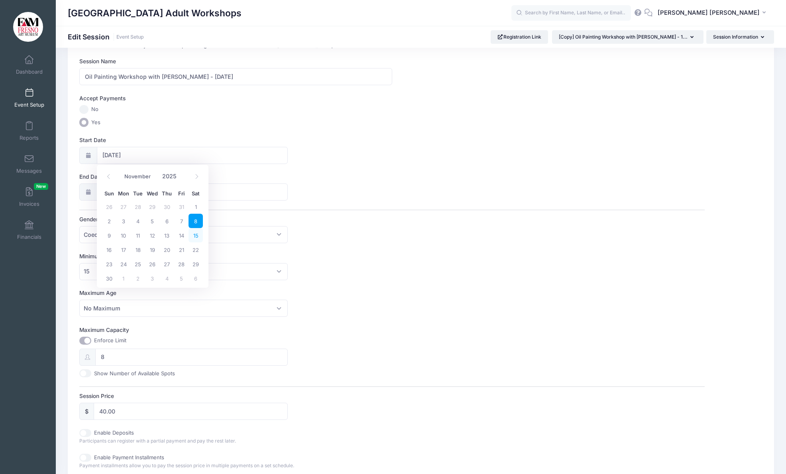
click at [196, 235] on span "15" at bounding box center [195, 235] width 14 height 14
type input "[DATE]"
click at [199, 273] on span "15" at bounding box center [195, 272] width 14 height 14
type input "[DATE]"
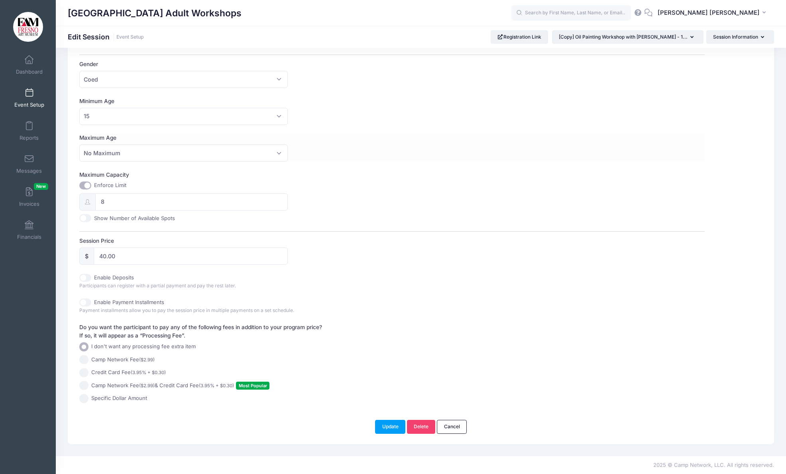
scroll to position [208, 0]
click at [388, 425] on button "Update" at bounding box center [390, 428] width 30 height 14
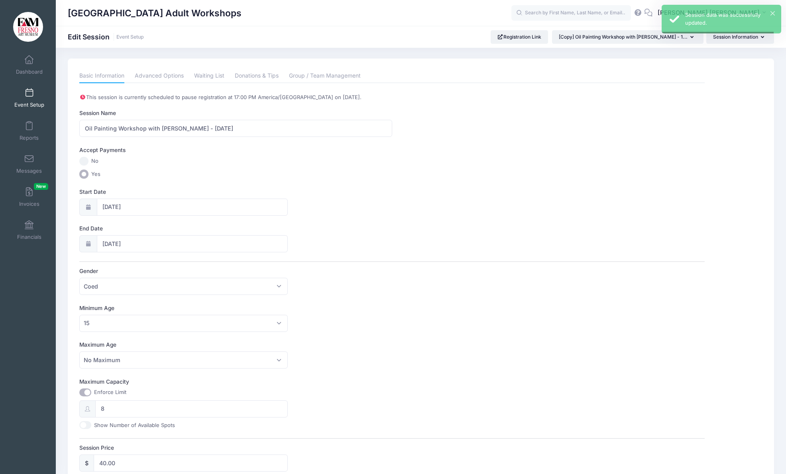
scroll to position [0, 0]
click at [159, 76] on link "Advanced Options" at bounding box center [159, 77] width 49 height 14
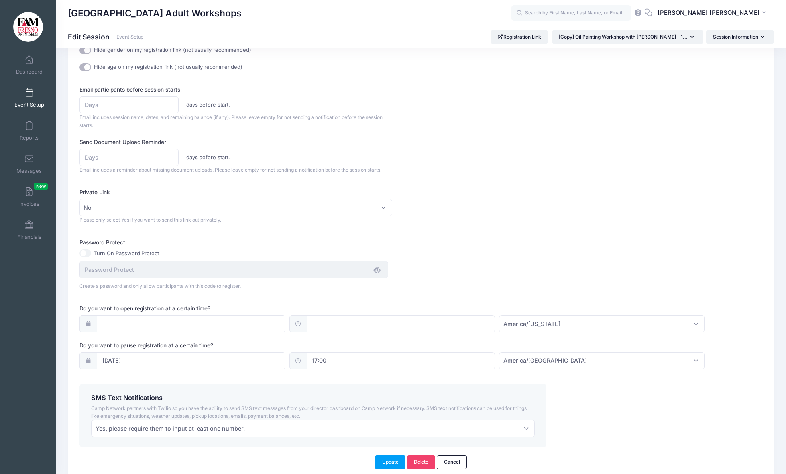
scroll to position [340, 0]
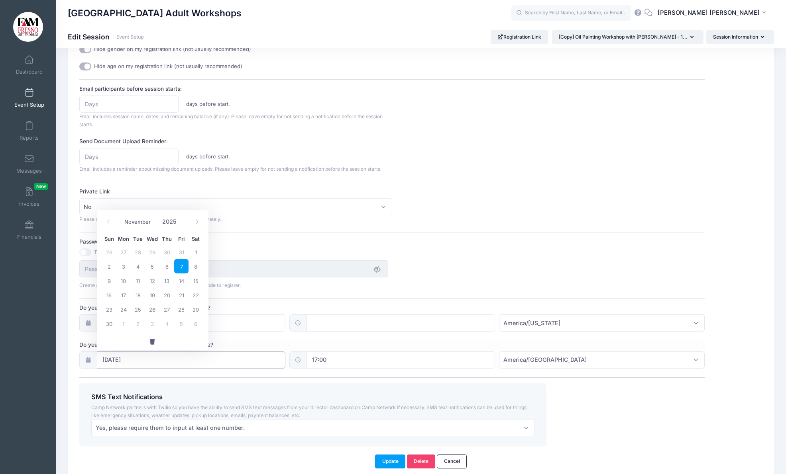
click at [151, 362] on input "11/07/2025" at bounding box center [191, 360] width 188 height 17
click at [182, 281] on span "14" at bounding box center [181, 281] width 14 height 14
type input "11/14/2025"
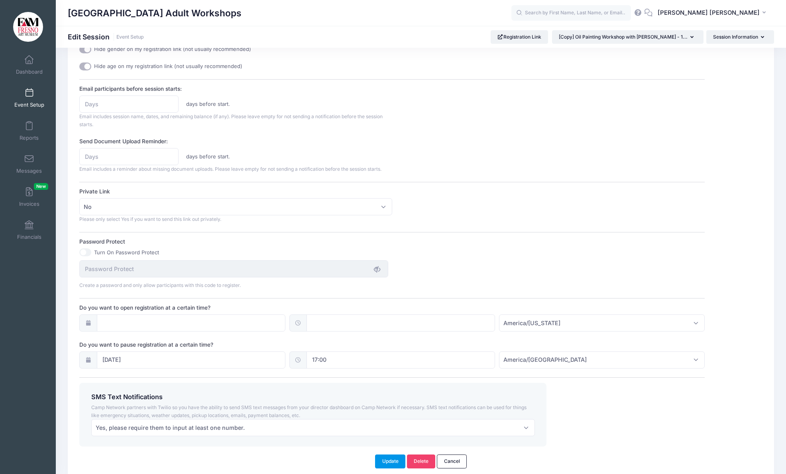
click at [383, 459] on button "Update" at bounding box center [390, 462] width 30 height 14
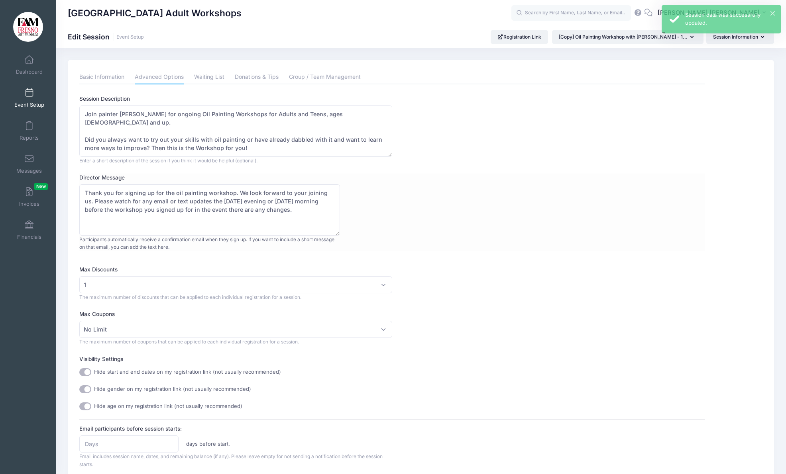
scroll to position [10, 0]
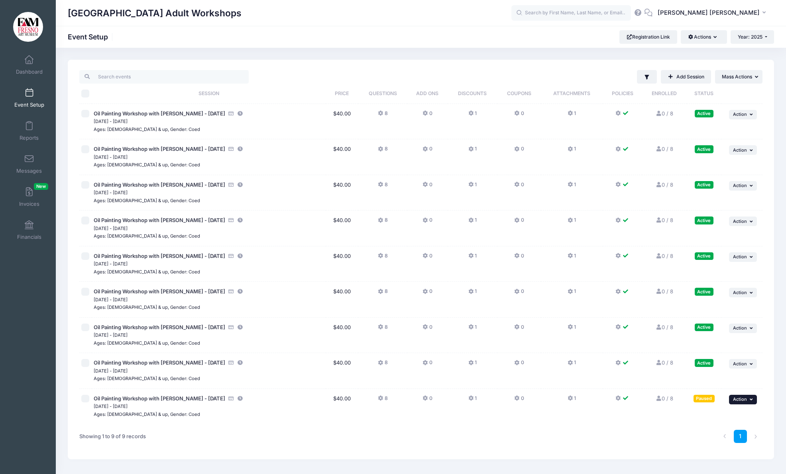
click at [744, 401] on span "Action" at bounding box center [740, 400] width 14 height 6
click at [719, 321] on link "Resume Session" at bounding box center [716, 321] width 72 height 15
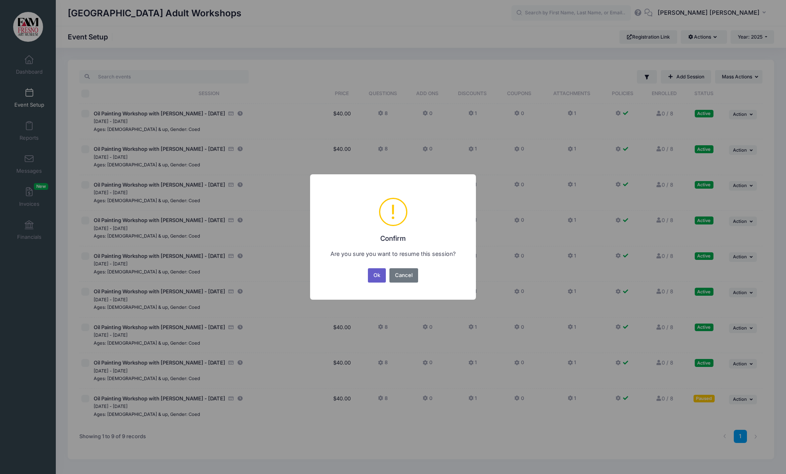
click at [379, 273] on button "Ok" at bounding box center [377, 275] width 18 height 14
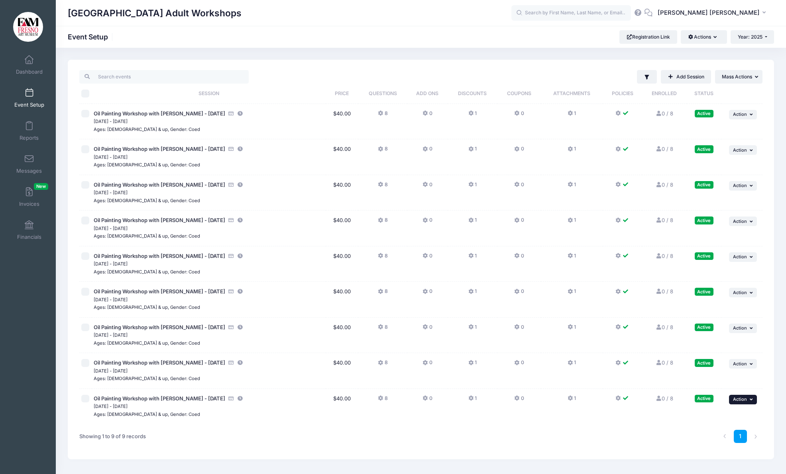
click at [751, 399] on icon "button" at bounding box center [751, 400] width 5 height 4
click at [721, 351] on link "Duplicate Session" at bounding box center [716, 351] width 72 height 15
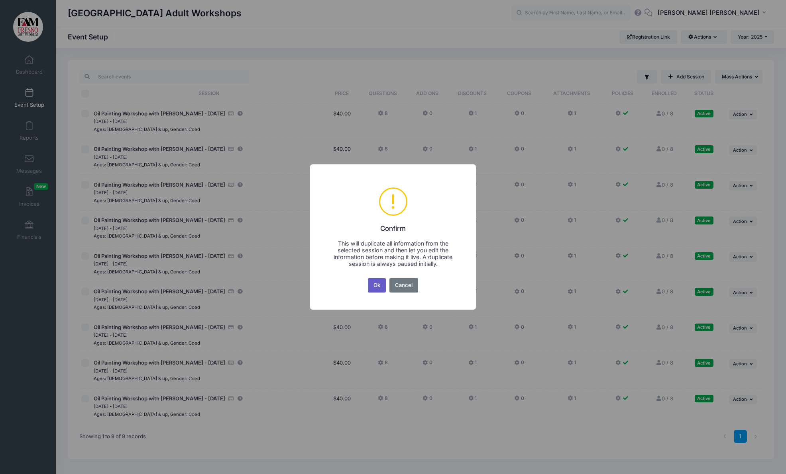
click at [374, 290] on button "Ok" at bounding box center [377, 285] width 18 height 14
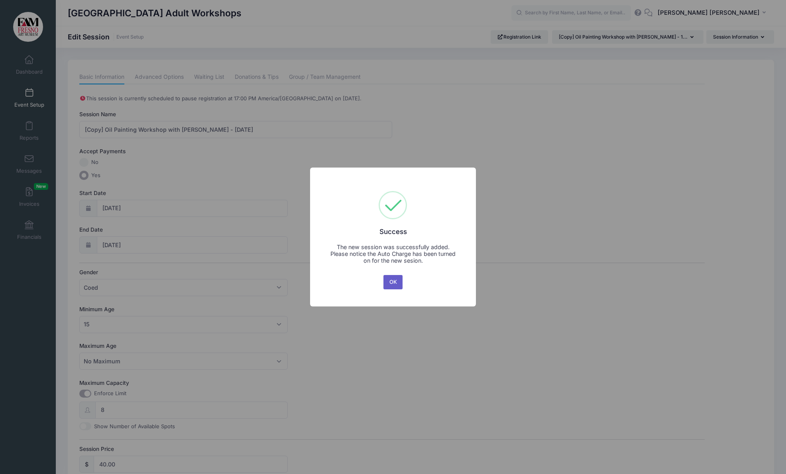
click at [394, 282] on button "OK" at bounding box center [392, 282] width 19 height 14
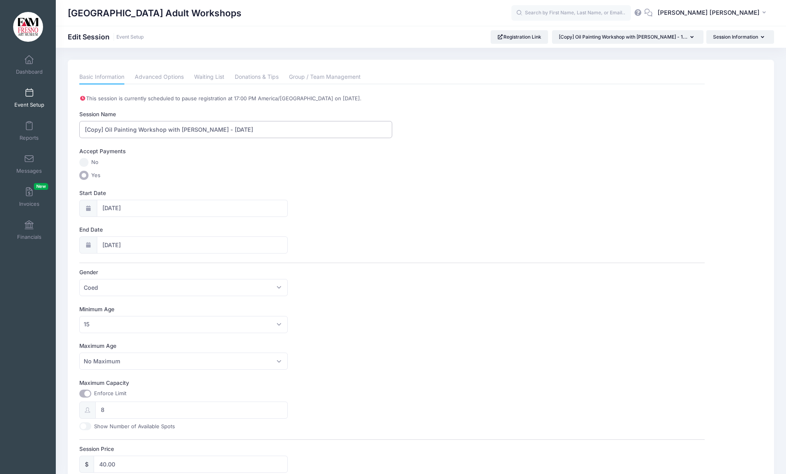
drag, startPoint x: 105, startPoint y: 130, endPoint x: 71, endPoint y: 126, distance: 34.1
click at [71, 126] on div "Please update the information for this particular session. Basic Information Ad…" at bounding box center [421, 356] width 706 height 593
click at [232, 131] on input "Oil Painting Workshop with [PERSON_NAME] - [DATE]" at bounding box center [235, 129] width 313 height 17
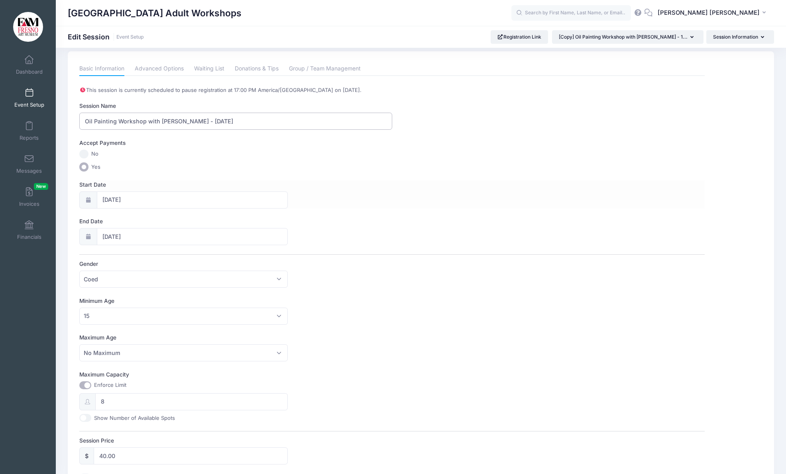
type input "Oil Painting Workshop with [PERSON_NAME] - [DATE]"
click at [86, 198] on icon at bounding box center [88, 200] width 6 height 5
click at [114, 200] on input "[DATE]" at bounding box center [192, 200] width 191 height 17
click at [198, 296] on span "22" at bounding box center [195, 294] width 14 height 14
type input "[DATE]"
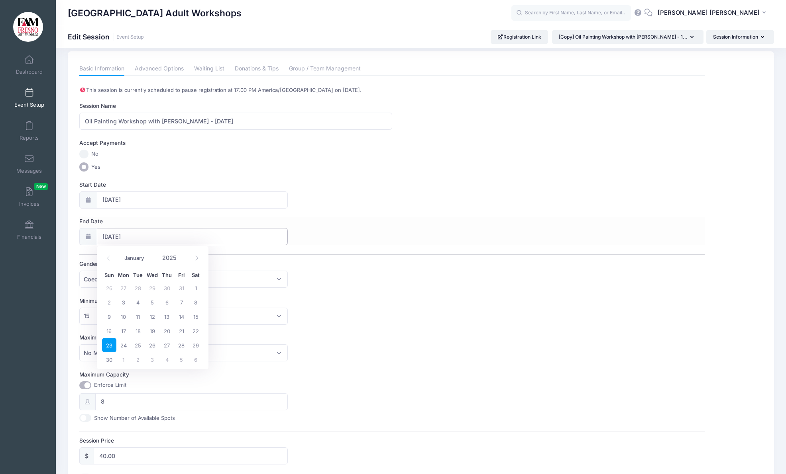
click at [149, 235] on input "[DATE]" at bounding box center [192, 236] width 191 height 17
click at [194, 330] on span "22" at bounding box center [195, 331] width 14 height 14
type input "[DATE]"
click at [215, 121] on input "Oil Painting Workshop with [PERSON_NAME] - [DATE]" at bounding box center [235, 121] width 313 height 17
type input "Oil Painting Workshop with [PERSON_NAME] - [DATE]"
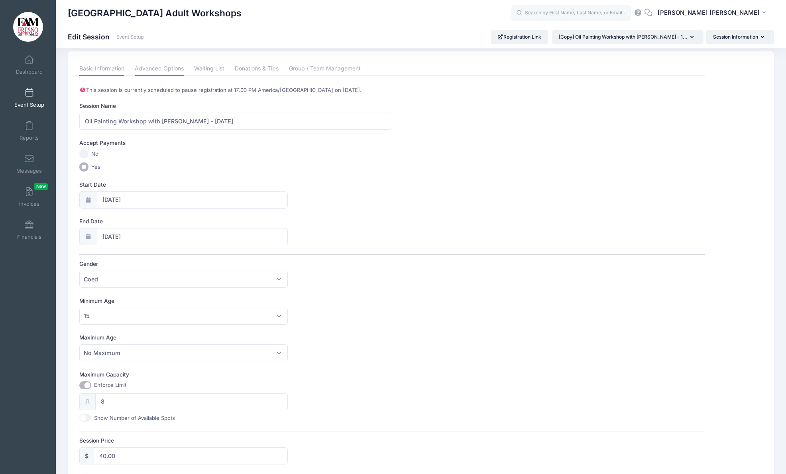
click at [167, 69] on link "Advanced Options" at bounding box center [159, 69] width 49 height 14
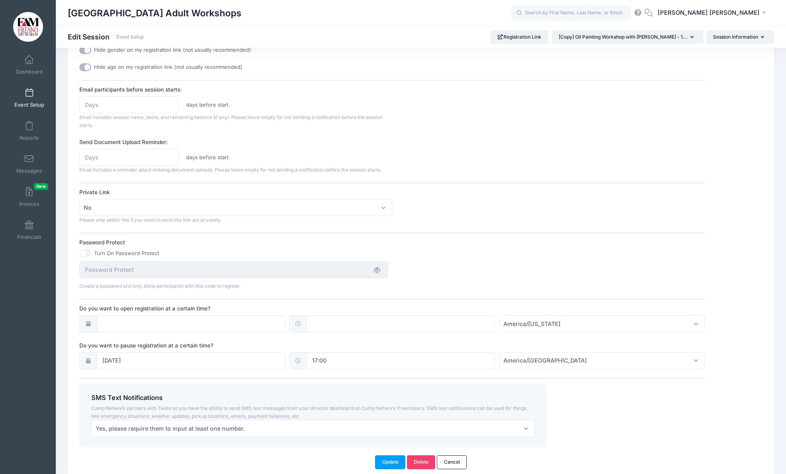
scroll to position [339, 0]
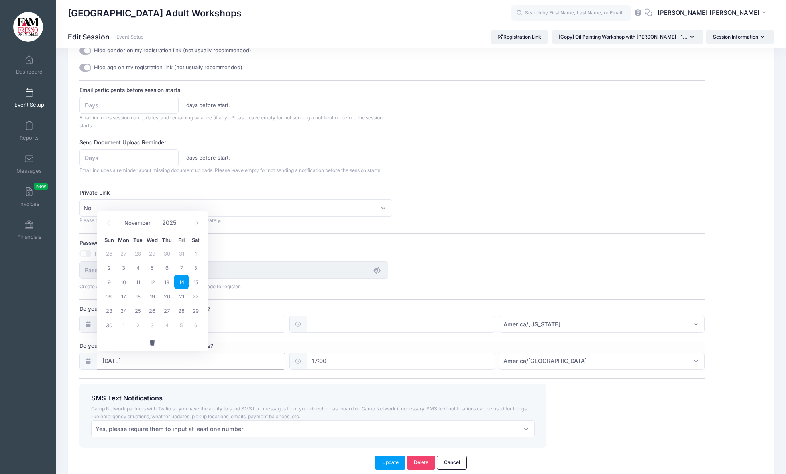
click at [112, 363] on input "11/14/2025" at bounding box center [191, 361] width 188 height 17
click at [180, 298] on span "21" at bounding box center [181, 296] width 14 height 14
type input "11/21/2025"
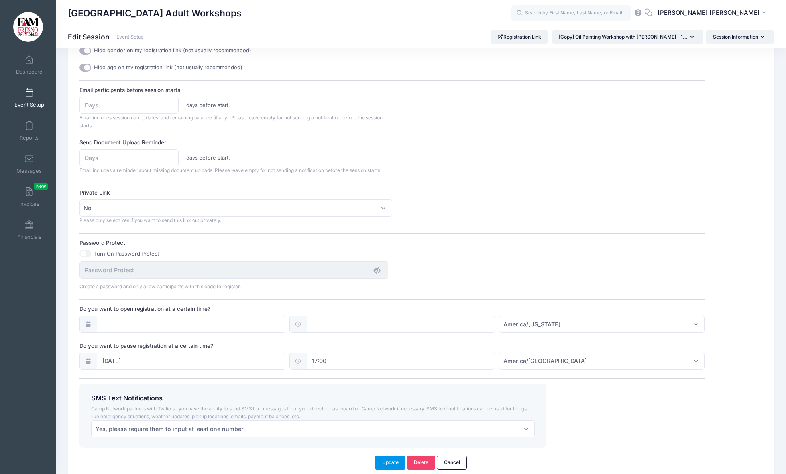
click at [391, 462] on button "Update" at bounding box center [390, 463] width 30 height 14
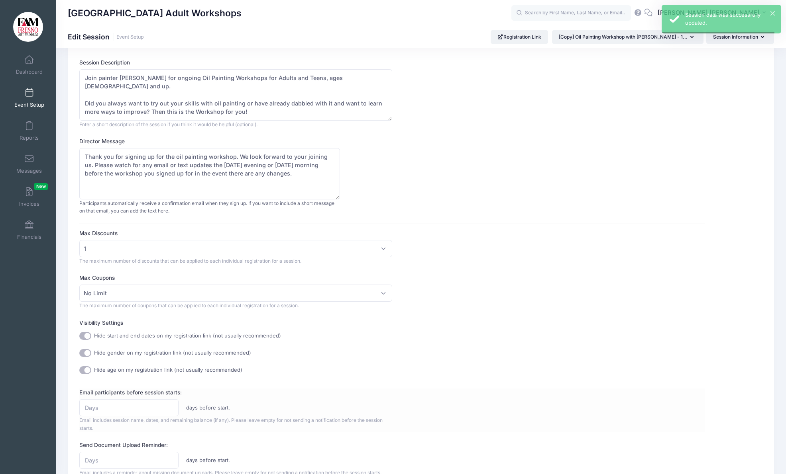
scroll to position [0, 0]
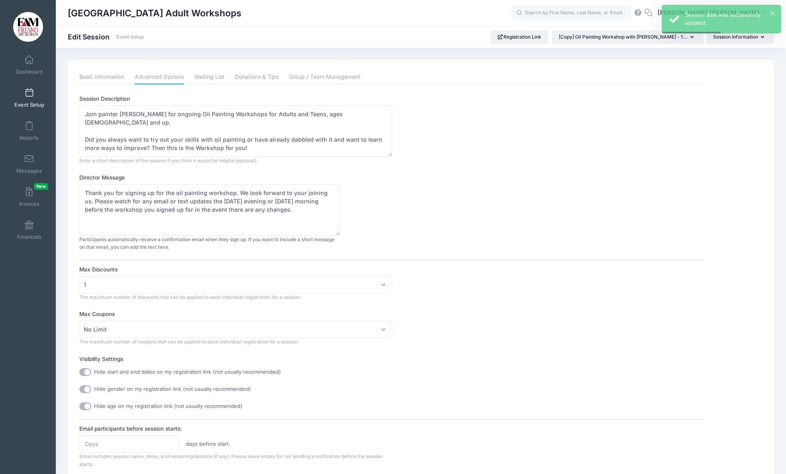
click at [29, 94] on span at bounding box center [29, 93] width 0 height 9
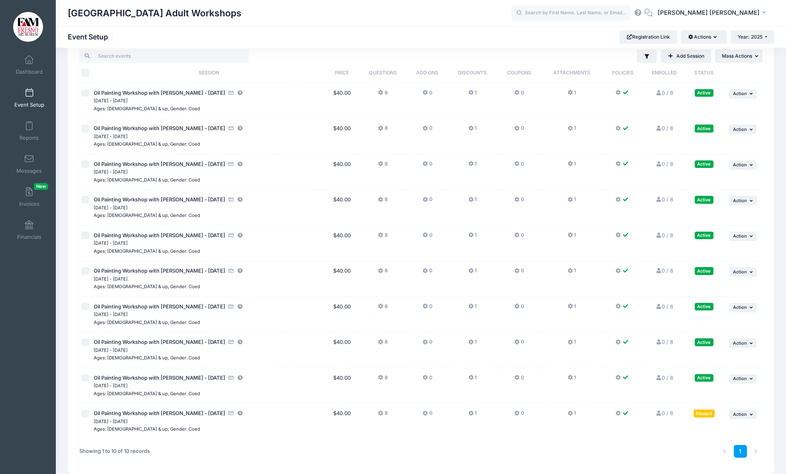
scroll to position [59, 0]
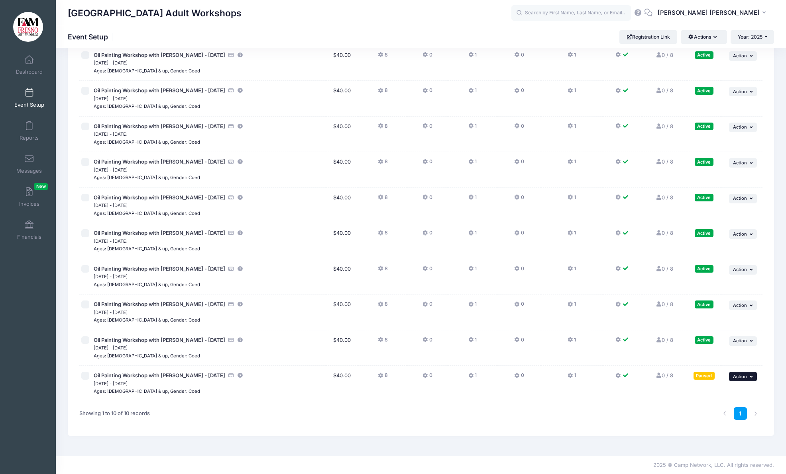
click at [748, 378] on button "... Action" at bounding box center [743, 377] width 28 height 10
click at [722, 395] on link "Resume Session" at bounding box center [716, 394] width 72 height 15
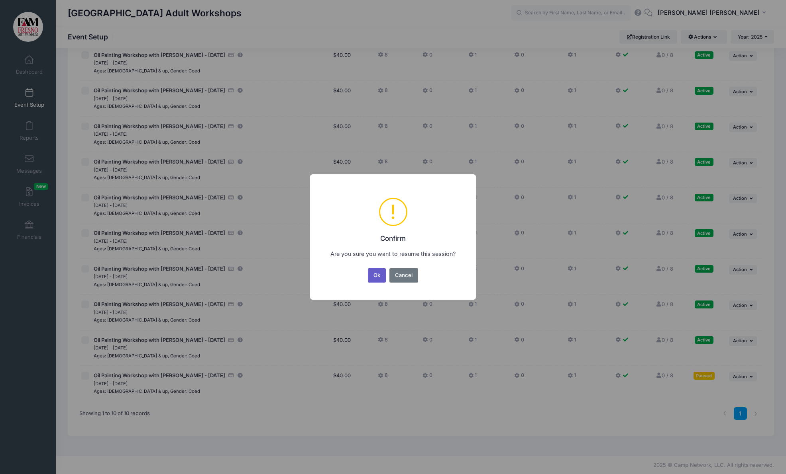
click at [381, 276] on button "Ok" at bounding box center [377, 275] width 18 height 14
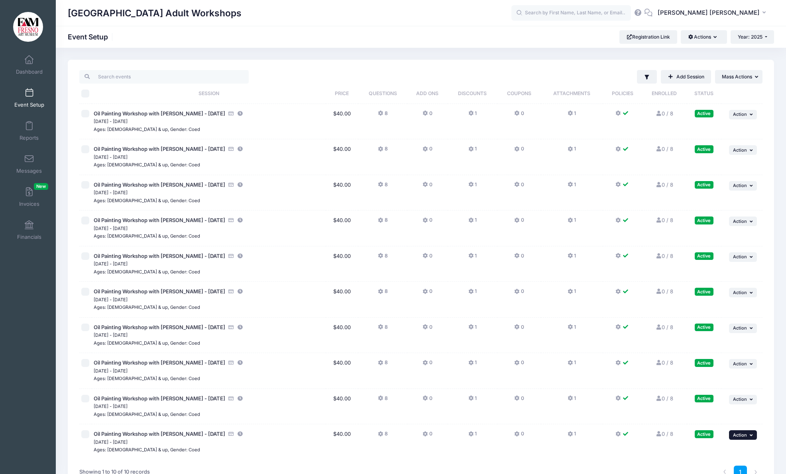
click at [739, 435] on span "Action" at bounding box center [740, 436] width 14 height 6
click at [719, 386] on link "Duplicate Session" at bounding box center [716, 387] width 72 height 15
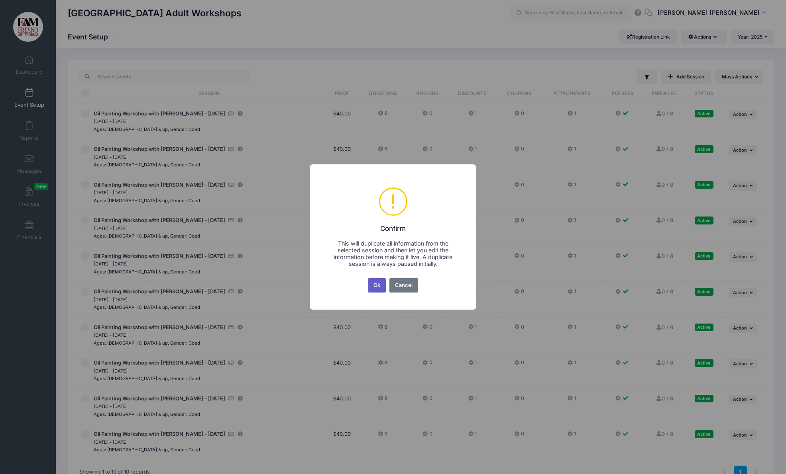
click at [381, 286] on button "Ok" at bounding box center [377, 285] width 18 height 14
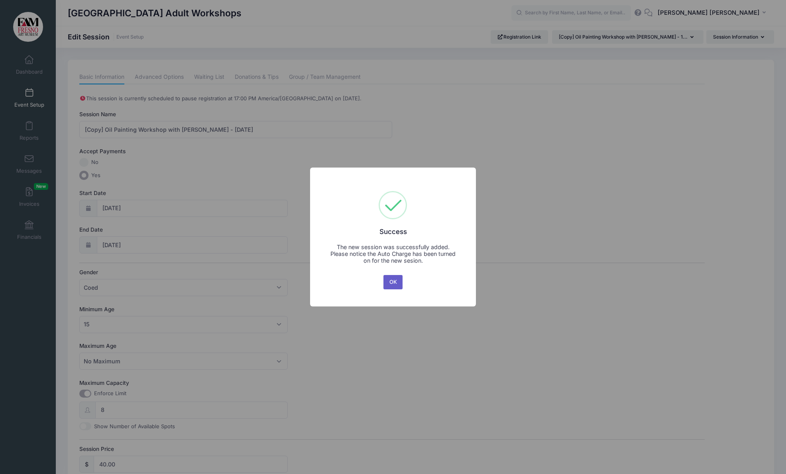
click at [396, 282] on button "OK" at bounding box center [392, 282] width 19 height 14
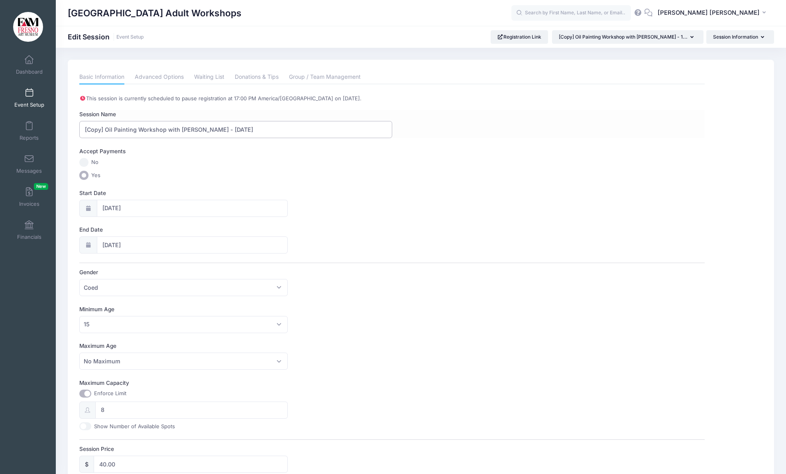
drag, startPoint x: 106, startPoint y: 130, endPoint x: 82, endPoint y: 129, distance: 23.1
click at [82, 129] on input "[Copy] Oil Painting Workshop with [PERSON_NAME] - [DATE]" at bounding box center [235, 129] width 313 height 17
click at [218, 129] on input "Oil Painting Workshop with [PERSON_NAME] - [DATE]" at bounding box center [235, 129] width 313 height 17
type input "Oil Painting Workshop with [PERSON_NAME] - [DATE]"
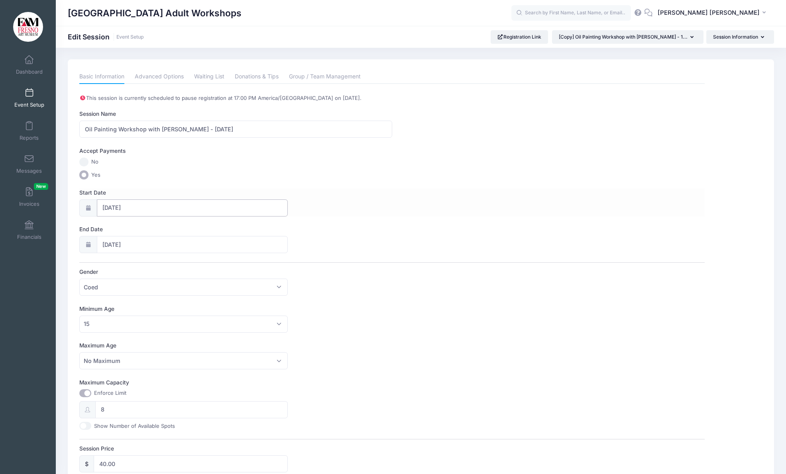
click at [120, 209] on input "11/22/2025" at bounding box center [192, 208] width 191 height 17
click at [196, 319] on span "29" at bounding box center [195, 317] width 14 height 14
type input "11/29/2025"
click at [194, 353] on span "29" at bounding box center [195, 353] width 14 height 14
type input "11/29/2025"
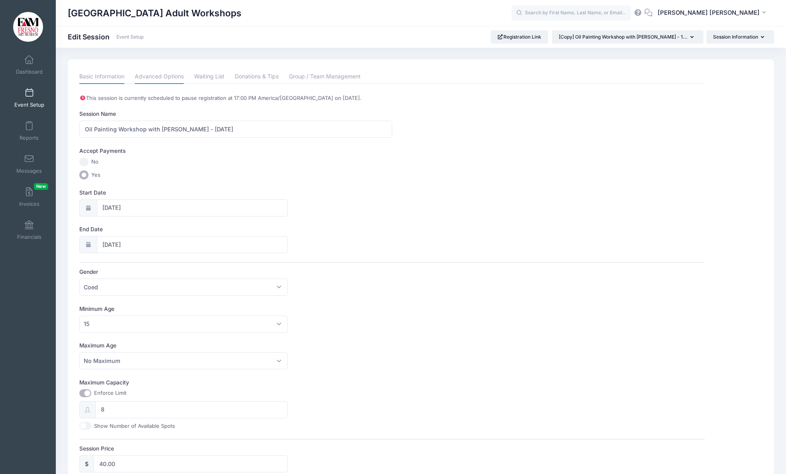
click at [172, 76] on link "Advanced Options" at bounding box center [159, 77] width 49 height 14
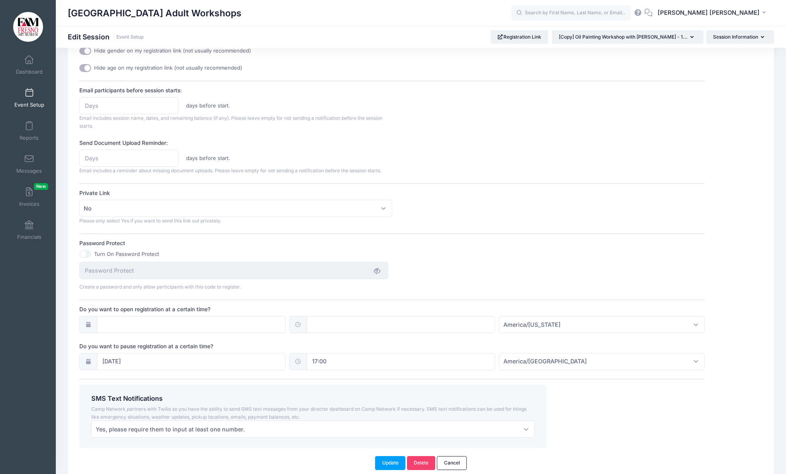
scroll to position [339, 0]
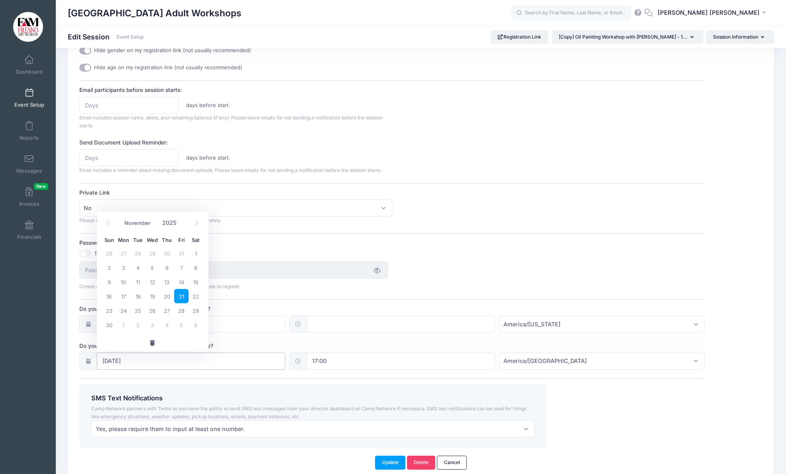
click at [263, 362] on input "11/21/2025" at bounding box center [191, 361] width 188 height 17
click at [182, 310] on span "28" at bounding box center [181, 311] width 14 height 14
type input "[DATE]"
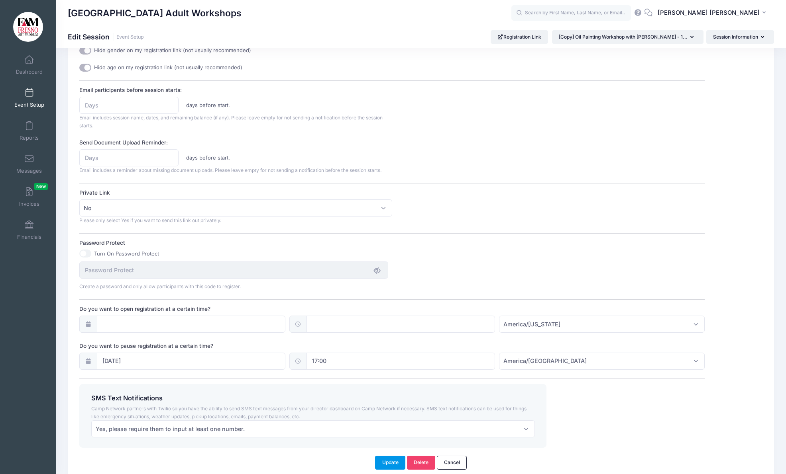
click at [389, 464] on button "Update" at bounding box center [390, 463] width 30 height 14
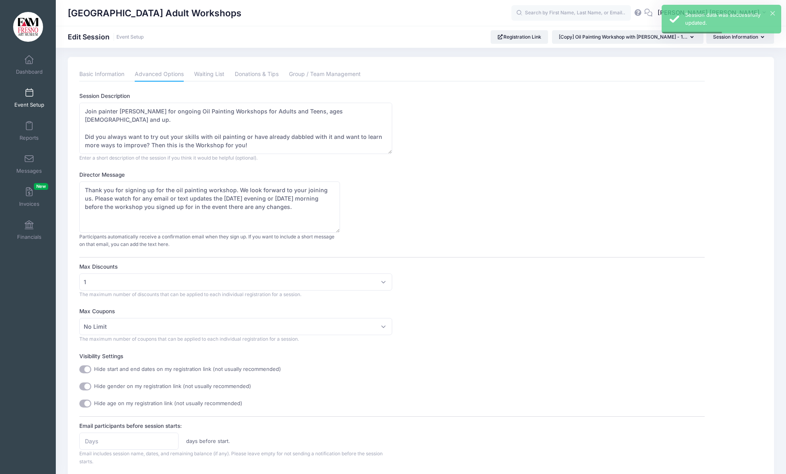
scroll to position [4, 0]
click at [29, 92] on span at bounding box center [29, 93] width 0 height 9
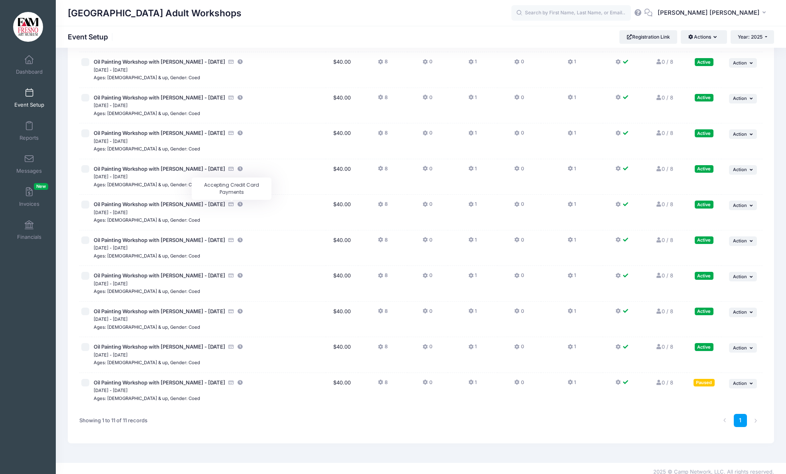
scroll to position [94, 0]
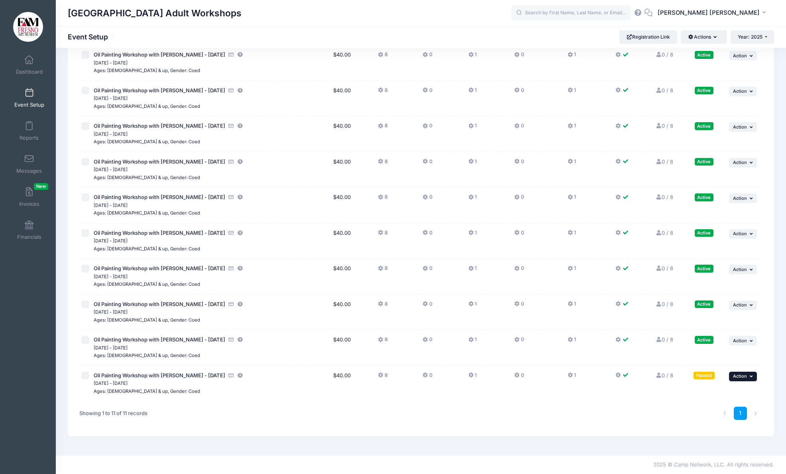
click at [743, 376] on span "Action" at bounding box center [740, 377] width 14 height 6
click at [721, 396] on link "Resume Session" at bounding box center [716, 394] width 72 height 15
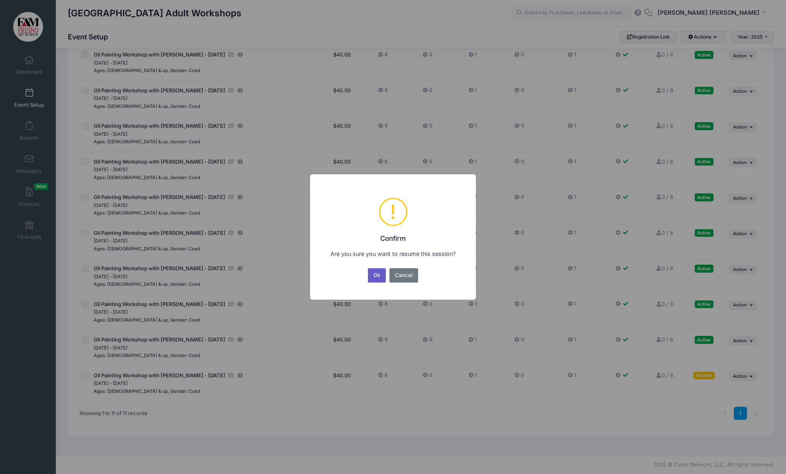
click at [376, 274] on button "Ok" at bounding box center [377, 275] width 18 height 14
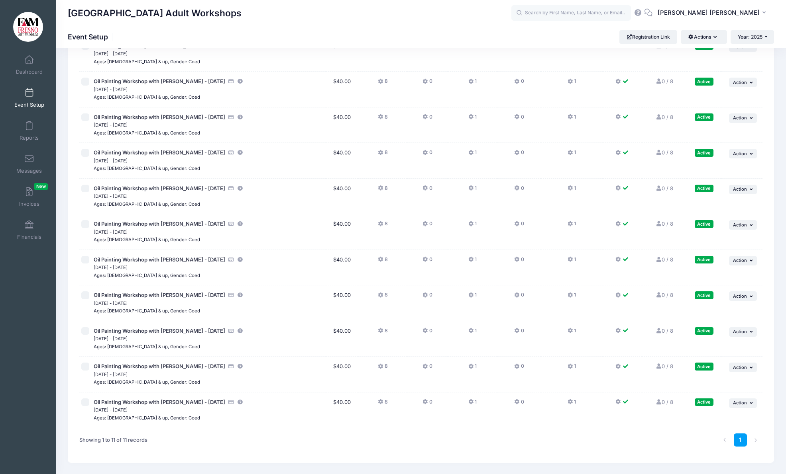
scroll to position [94, 0]
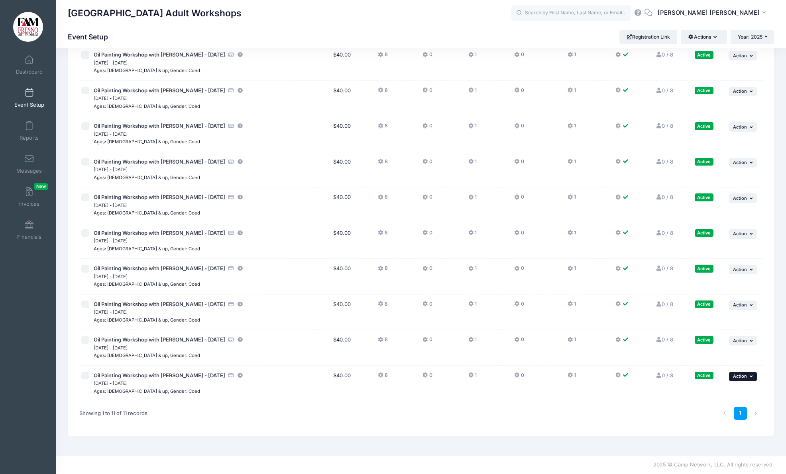
click at [744, 377] on span "Action" at bounding box center [740, 377] width 14 height 6
click at [722, 423] on link "Duplicate Session" at bounding box center [716, 424] width 72 height 15
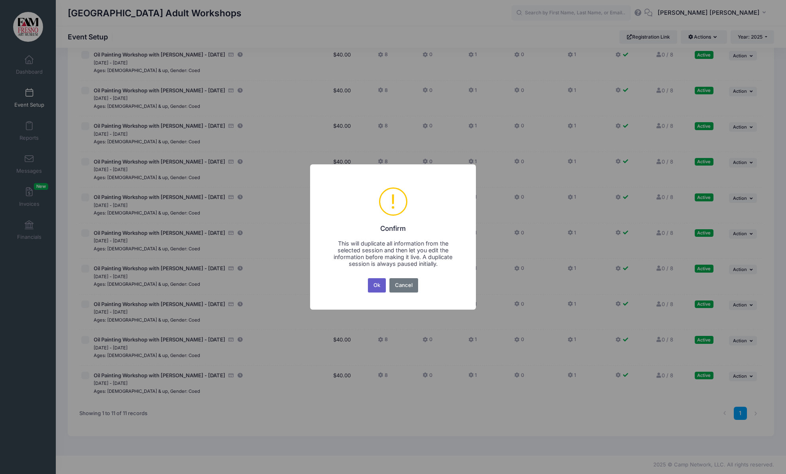
click at [381, 284] on button "Ok" at bounding box center [377, 285] width 18 height 14
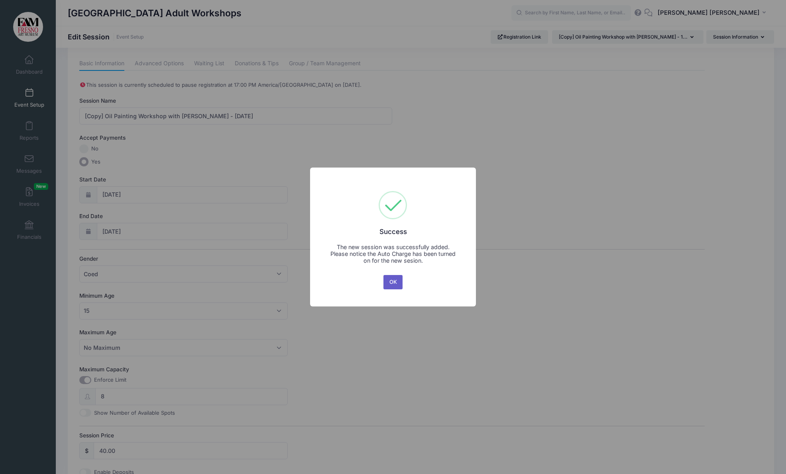
scroll to position [16, 0]
click at [391, 282] on button "OK" at bounding box center [392, 282] width 19 height 14
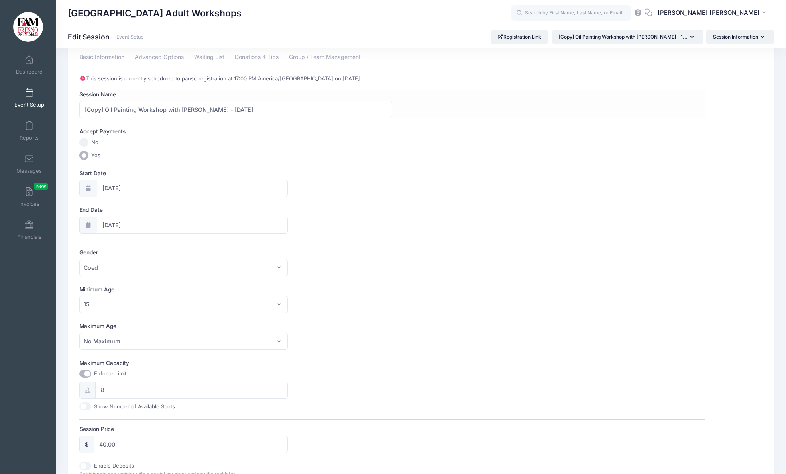
scroll to position [20, 0]
drag, startPoint x: 104, startPoint y: 108, endPoint x: 75, endPoint y: 108, distance: 29.1
click at [76, 108] on div "Basic Information Advanced Options Waiting List Donations & Tips Group / Team M…" at bounding box center [392, 325] width 633 height 551
click at [221, 111] on input "Oil Painting Workshop with [PERSON_NAME] - [DATE]" at bounding box center [235, 109] width 313 height 17
type input "Oil Painting Workshop with [PERSON_NAME] - [DATE]"
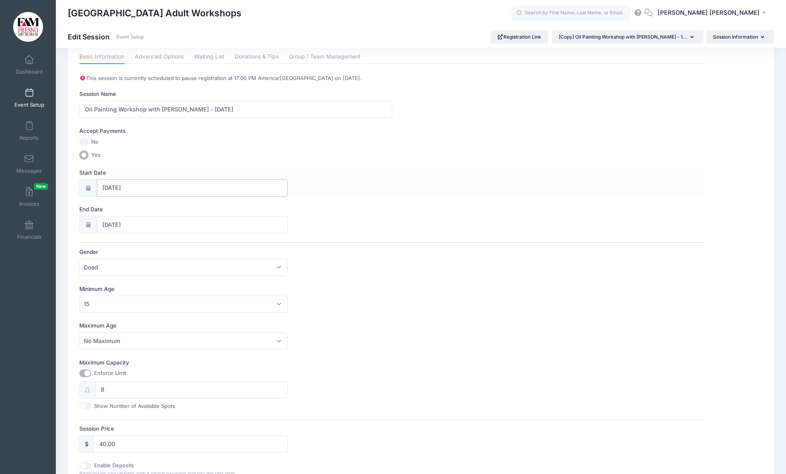
click at [145, 191] on input "[DATE]" at bounding box center [192, 188] width 191 height 17
click at [198, 208] on icon at bounding box center [196, 209] width 5 height 5
select select "11"
click at [196, 254] on span "13" at bounding box center [195, 254] width 14 height 14
type input "12/13/2025"
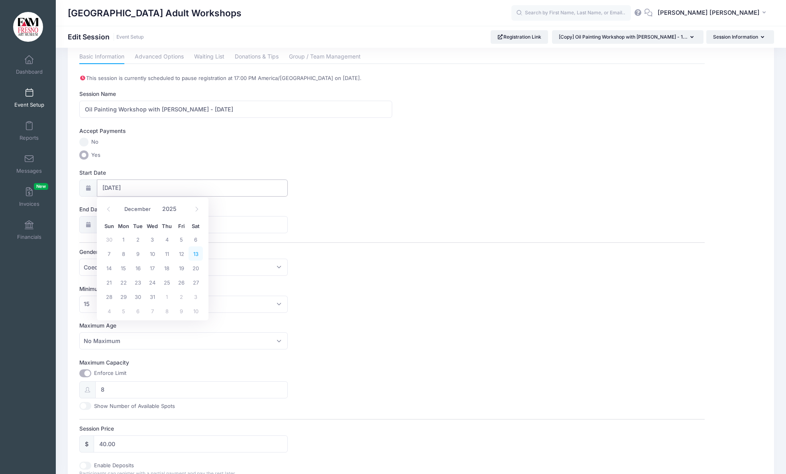
type input "12/14/2025"
select select "11"
click at [139, 222] on input "12/14/2025" at bounding box center [192, 224] width 191 height 17
click at [196, 287] on span "13" at bounding box center [195, 290] width 14 height 14
type input "12/13/2025"
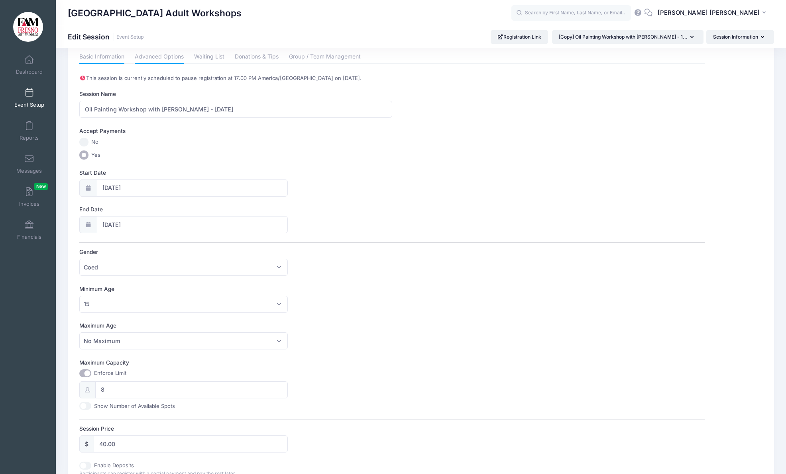
click at [162, 53] on link "Advanced Options" at bounding box center [159, 57] width 49 height 14
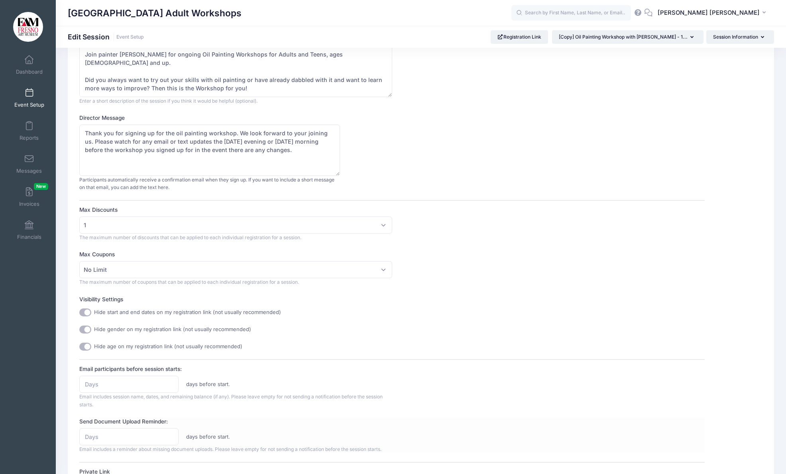
scroll to position [82, 0]
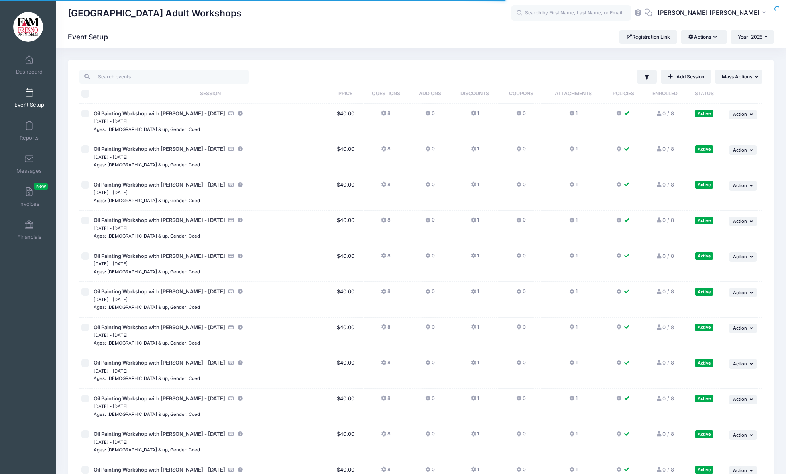
scroll to position [81, 0]
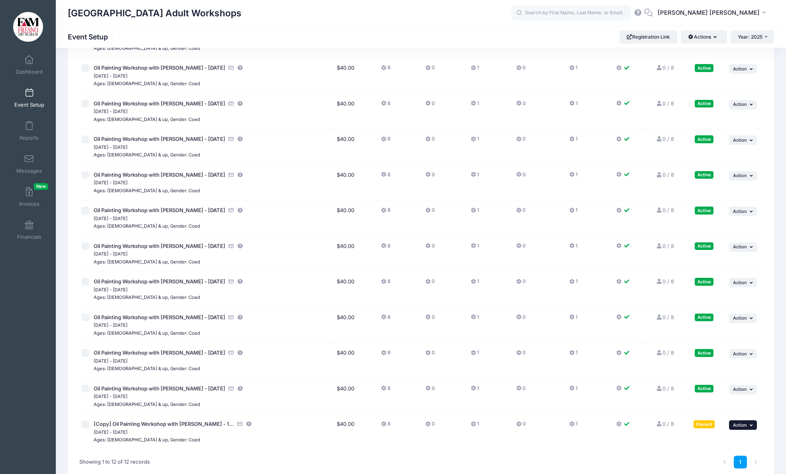
click at [745, 426] on span "Action" at bounding box center [740, 426] width 14 height 6
click at [709, 359] on link "Edit Session" at bounding box center [716, 362] width 72 height 15
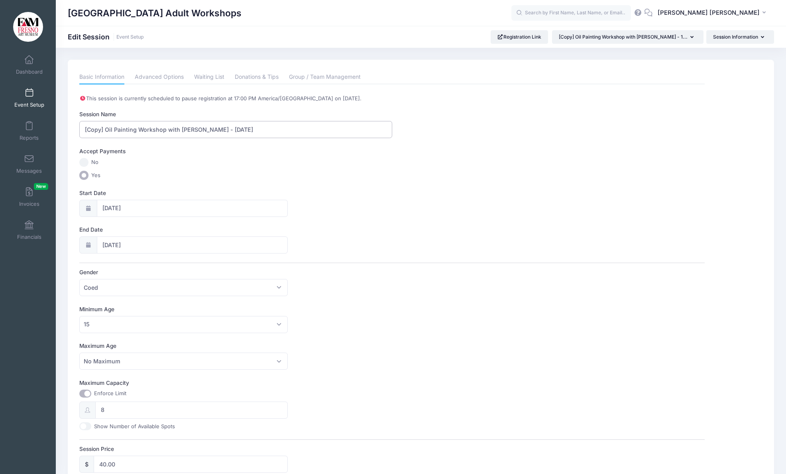
drag, startPoint x: 106, startPoint y: 130, endPoint x: 69, endPoint y: 129, distance: 37.1
click at [70, 129] on div "Please update the information for this particular session. Basic Information Ad…" at bounding box center [421, 356] width 706 height 593
drag, startPoint x: 218, startPoint y: 129, endPoint x: 205, endPoint y: 130, distance: 13.2
click at [205, 130] on input "Oil Painting Workshop with [PERSON_NAME] - [DATE]" at bounding box center [235, 129] width 313 height 17
type input "Oil Painting Workshop with [PERSON_NAME] - [DATE]"
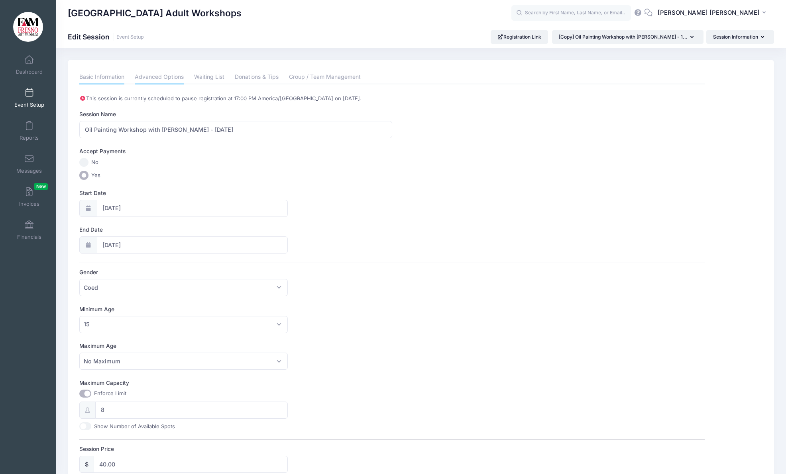
click at [169, 74] on link "Advanced Options" at bounding box center [159, 77] width 49 height 14
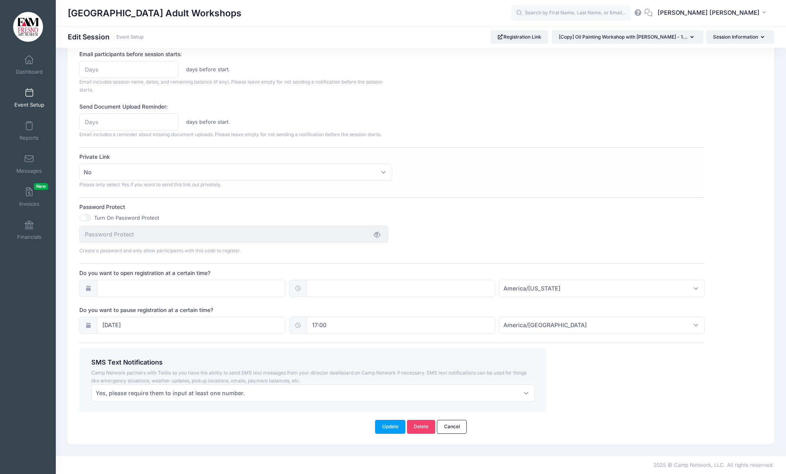
scroll to position [373, 0]
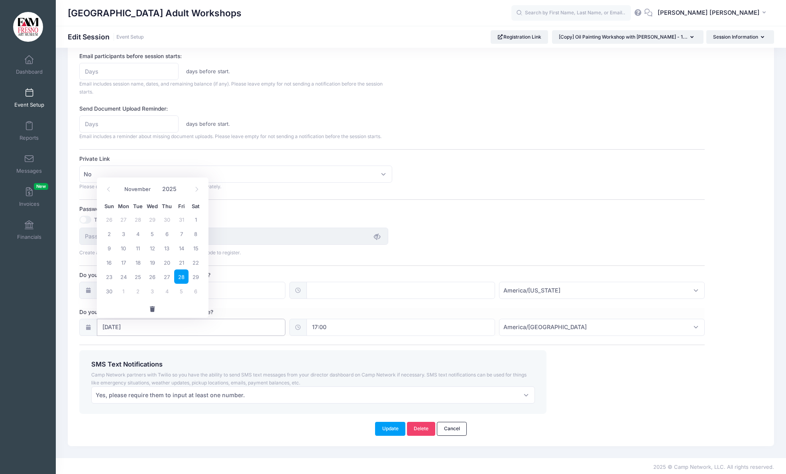
click at [272, 326] on input "11/28/2025" at bounding box center [191, 327] width 188 height 17
click at [196, 191] on icon at bounding box center [196, 189] width 5 height 5
select select "11"
click at [183, 234] on span "12" at bounding box center [181, 234] width 14 height 14
type input "12/12/2025"
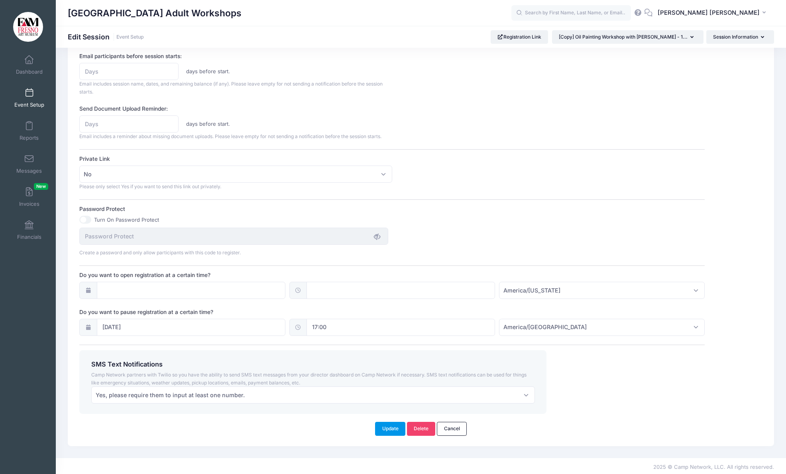
click at [390, 431] on button "Update" at bounding box center [390, 429] width 30 height 14
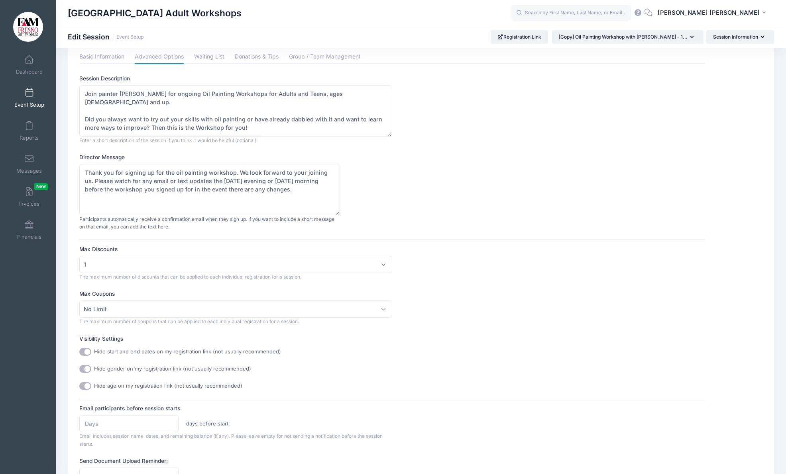
scroll to position [0, 0]
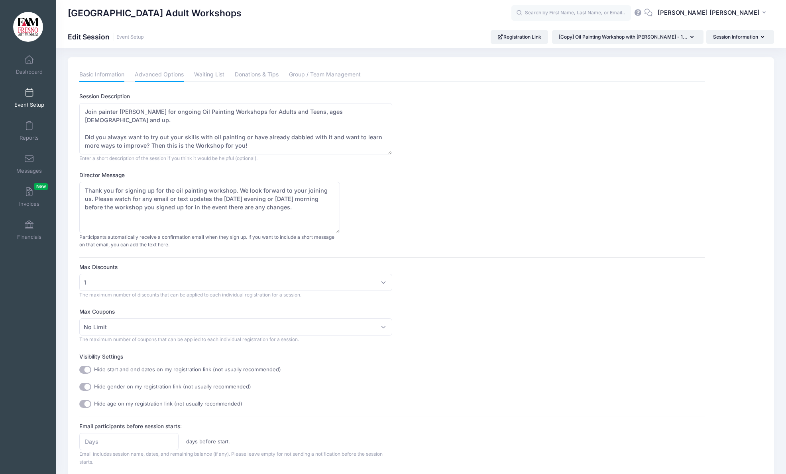
click at [98, 74] on link "Basic Information" at bounding box center [101, 75] width 45 height 14
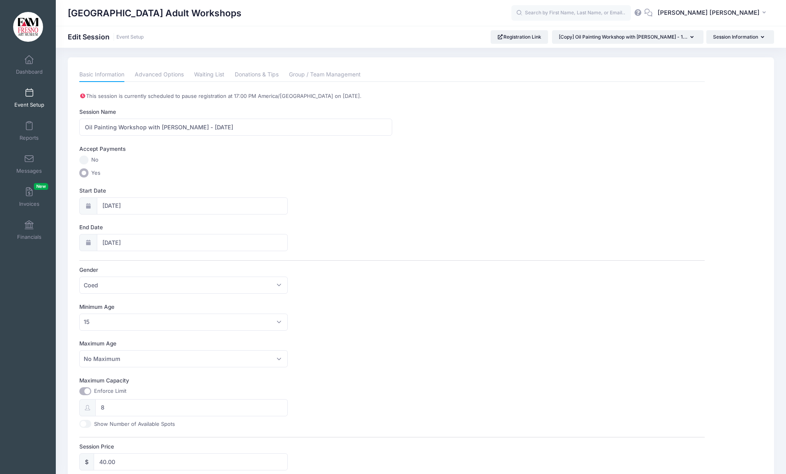
scroll to position [2, 0]
click at [123, 206] on input "11/29/2025" at bounding box center [192, 206] width 191 height 17
click at [194, 226] on icon at bounding box center [196, 227] width 5 height 5
select select "11"
click at [196, 274] on span "13" at bounding box center [195, 272] width 14 height 14
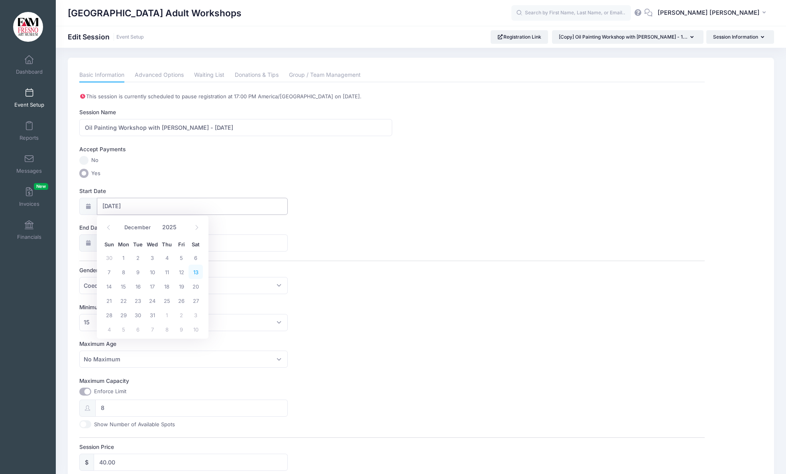
type input "12/13/2025"
type input "12/14/2025"
select select "11"
click at [165, 243] on input "12/14/2025" at bounding box center [192, 243] width 191 height 17
click at [196, 308] on span "13" at bounding box center [195, 309] width 14 height 14
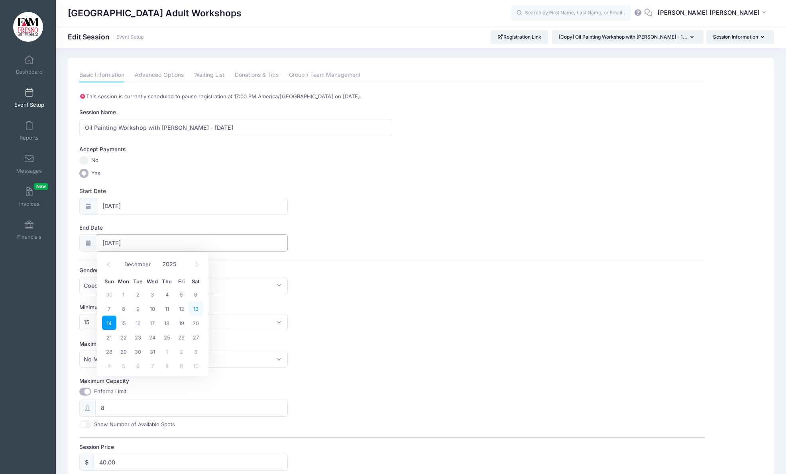
type input "12/13/2025"
click at [163, 77] on link "Advanced Options" at bounding box center [159, 75] width 49 height 14
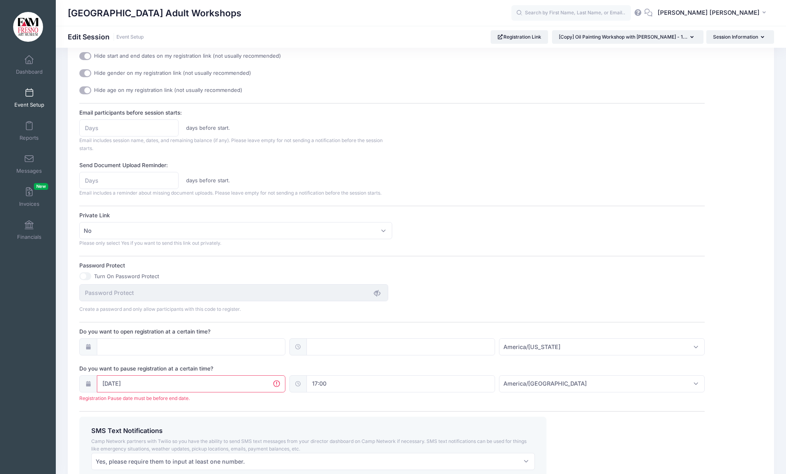
scroll to position [318, 0]
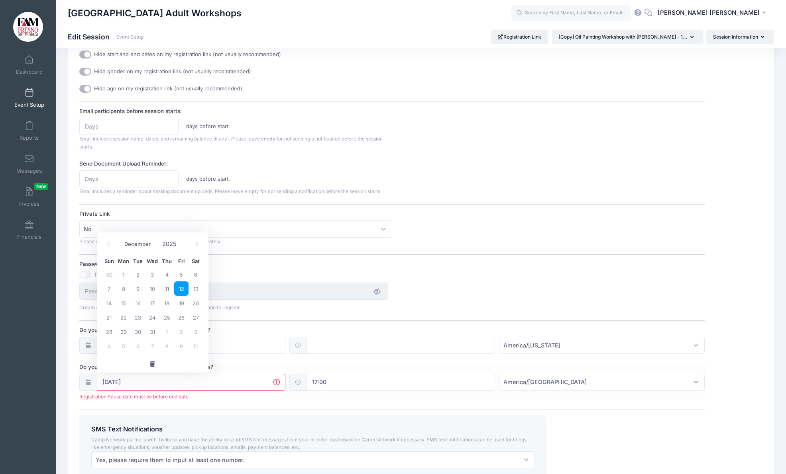
click at [253, 378] on input "12/12/2025" at bounding box center [191, 382] width 188 height 17
click at [182, 287] on span "12" at bounding box center [181, 289] width 14 height 14
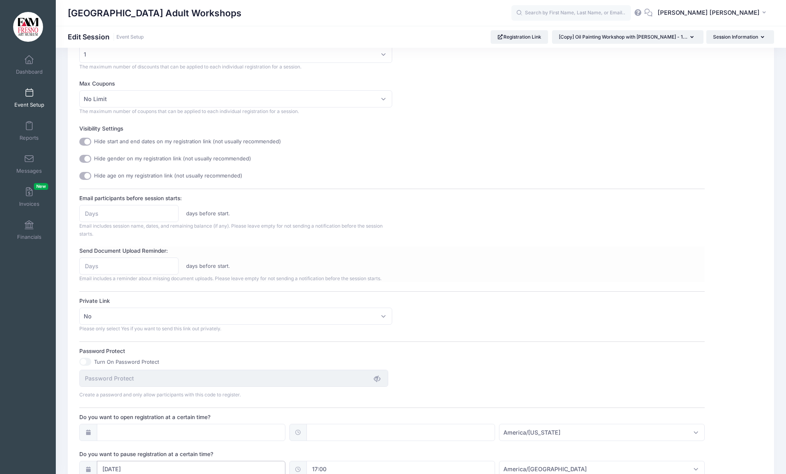
scroll to position [375, 0]
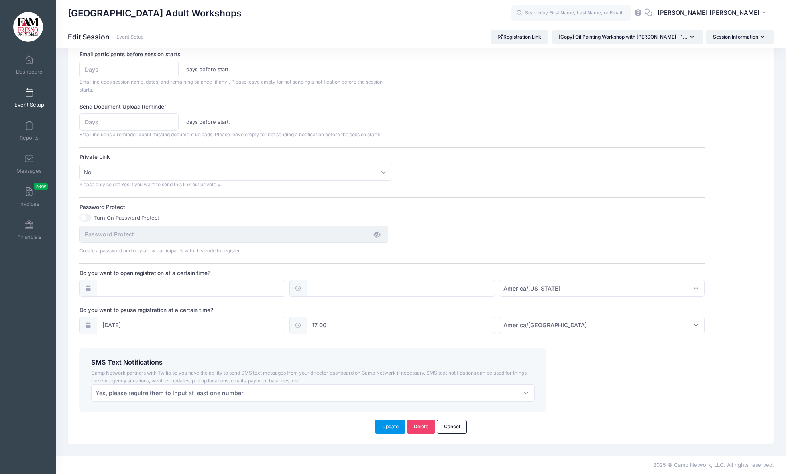
click at [387, 429] on button "Update" at bounding box center [390, 427] width 30 height 14
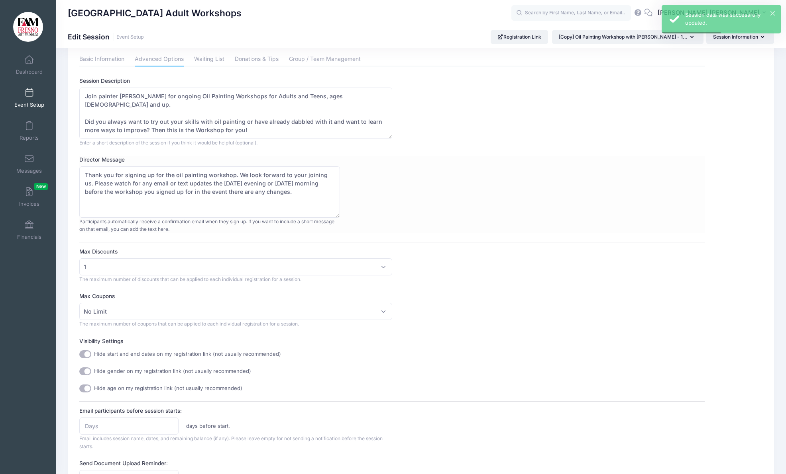
scroll to position [17, 0]
click at [23, 92] on link "Event Setup" at bounding box center [29, 98] width 38 height 28
